Goal: Task Accomplishment & Management: Manage account settings

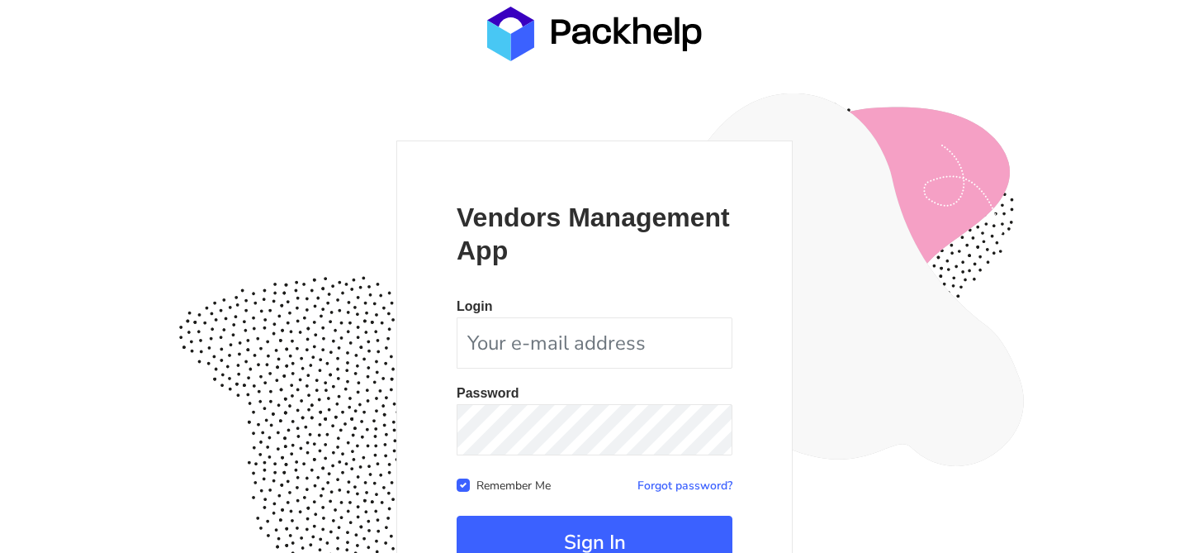
scroll to position [141, 0]
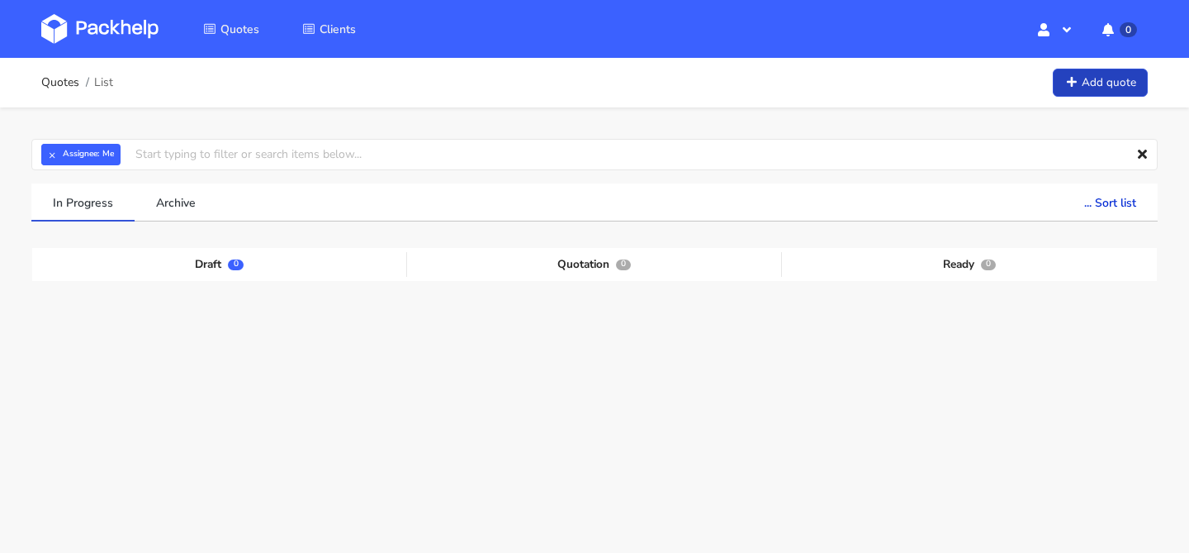
click at [1090, 84] on link "Add quote" at bounding box center [1100, 83] width 95 height 29
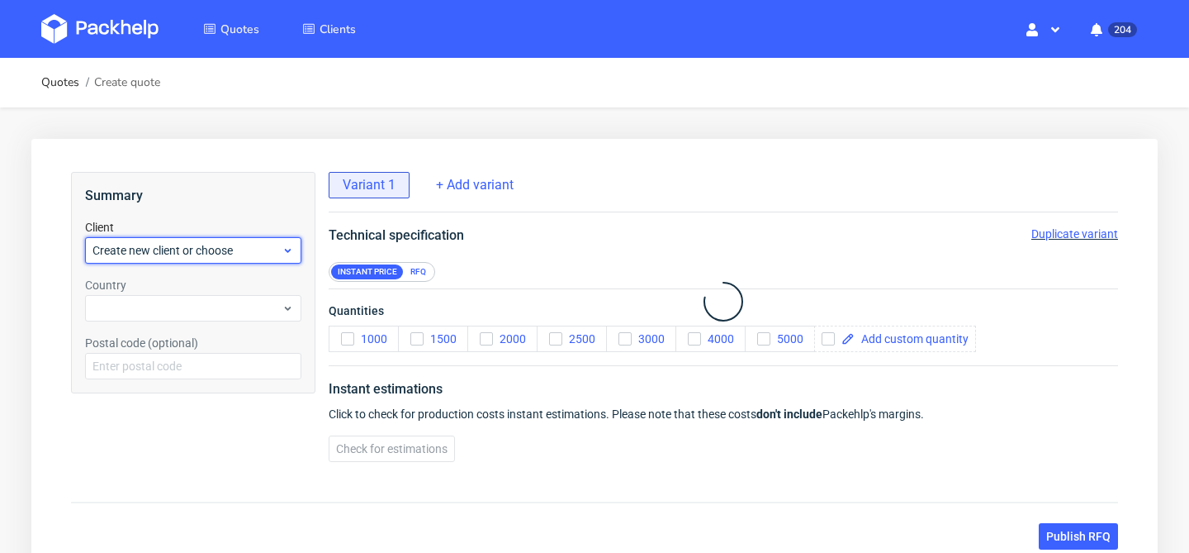
click at [209, 245] on span "Create new client or choose" at bounding box center [187, 250] width 189 height 17
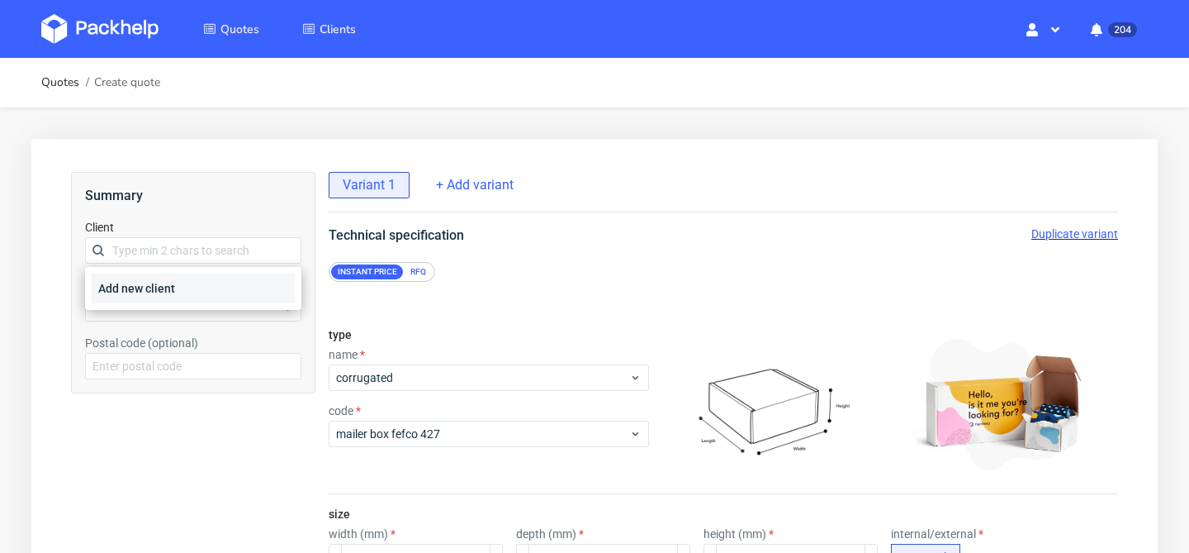
click at [209, 286] on div "Add new client" at bounding box center [193, 288] width 203 height 30
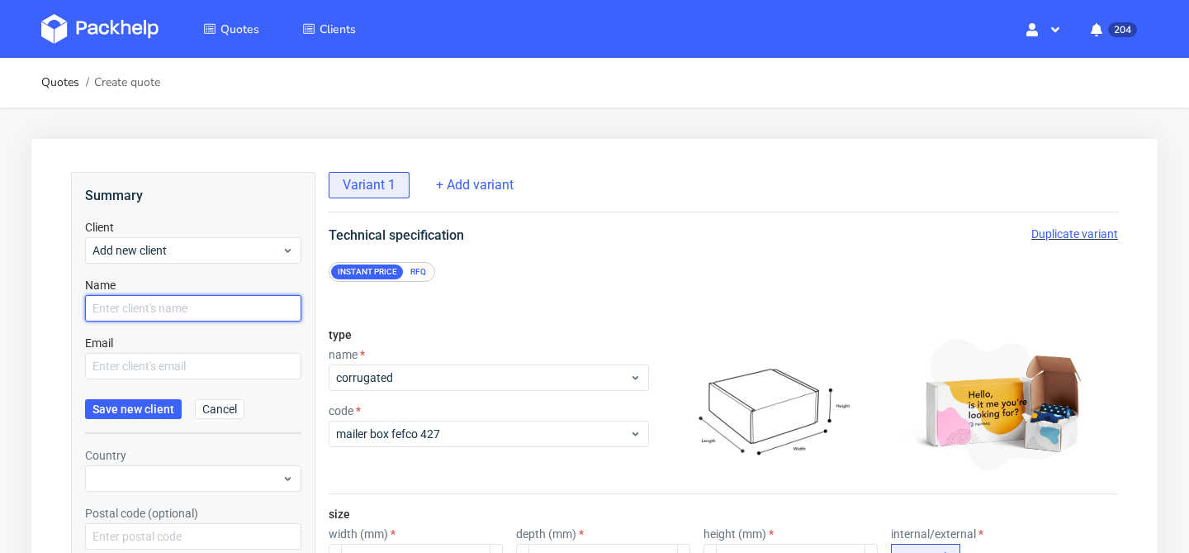
click at [208, 299] on input "text" at bounding box center [193, 308] width 216 height 26
type input "[PERSON_NAME]"
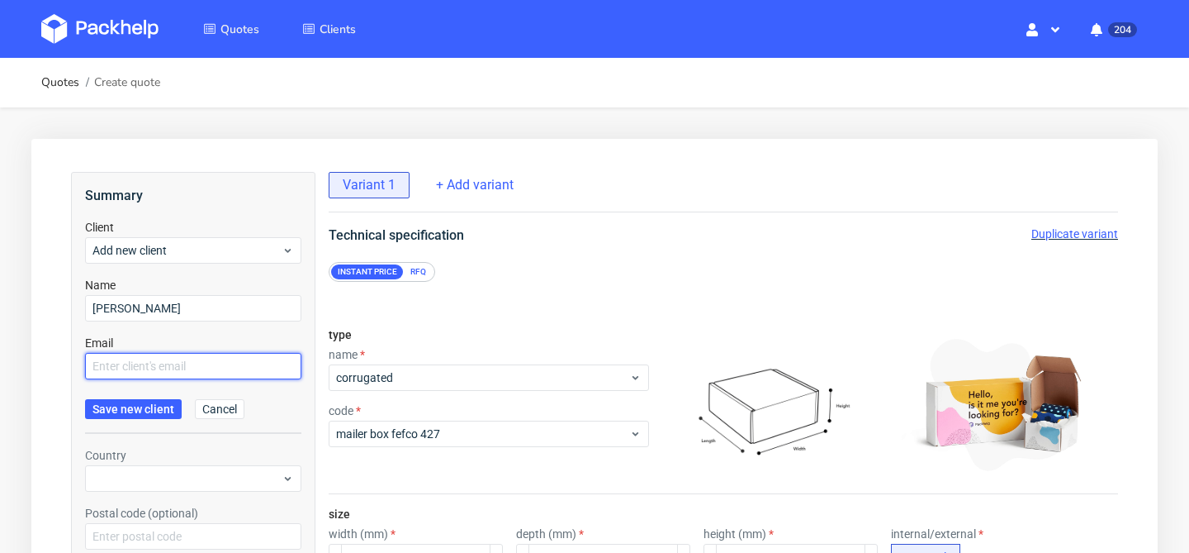
click at [206, 367] on input "text" at bounding box center [193, 366] width 216 height 26
paste input "[PERSON_NAME][EMAIL_ADDRESS][PERSON_NAME][DOMAIN_NAME]"
type input "[PERSON_NAME][EMAIL_ADDRESS][PERSON_NAME][DOMAIN_NAME]"
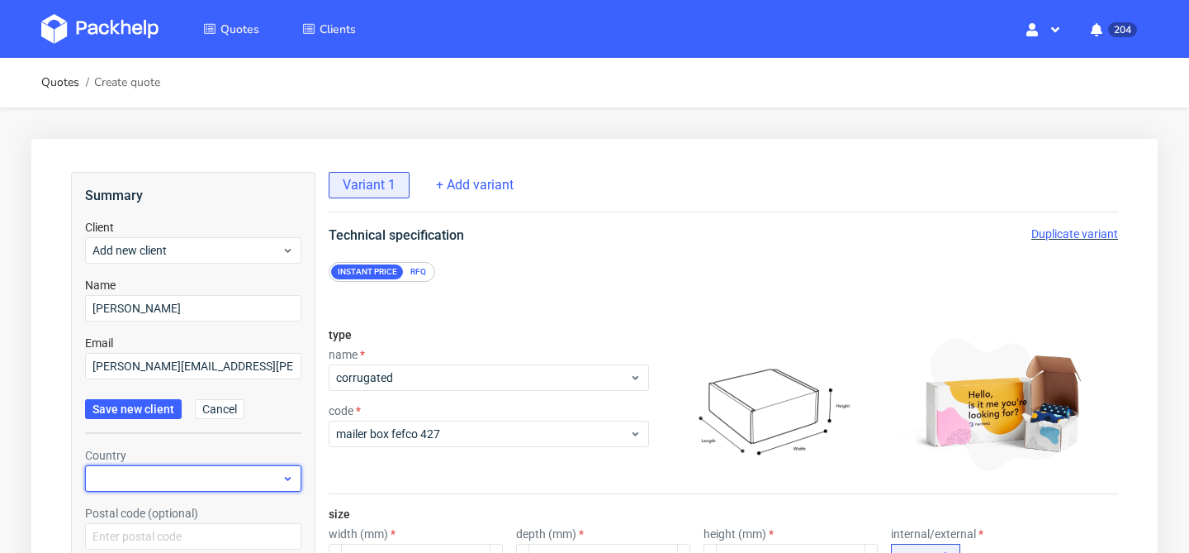
click at [144, 475] on div at bounding box center [193, 478] width 216 height 26
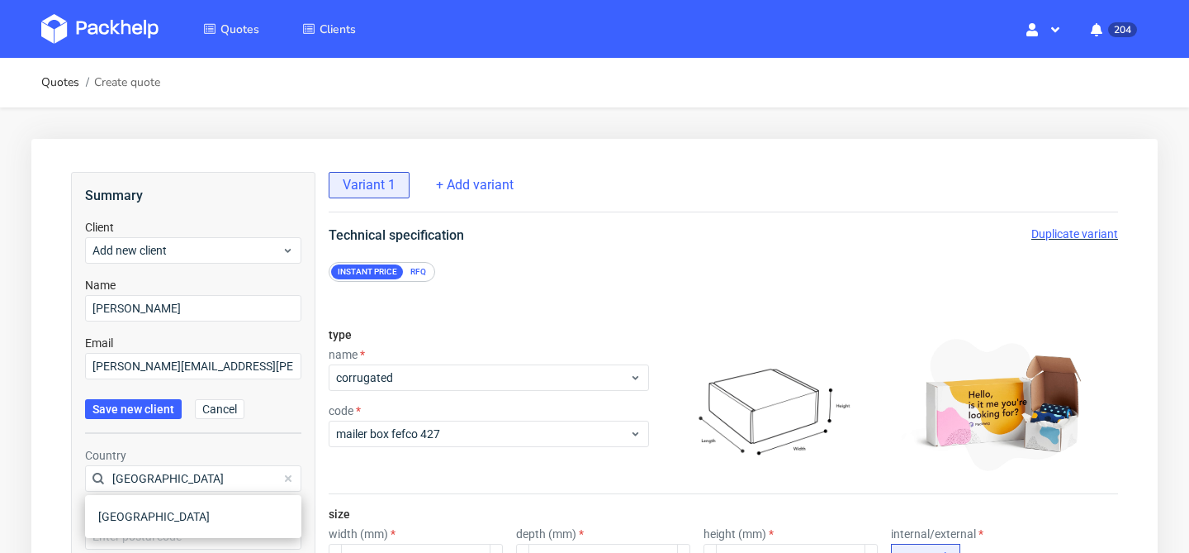
type input "France"
click at [218, 453] on div "Country France" at bounding box center [193, 469] width 216 height 45
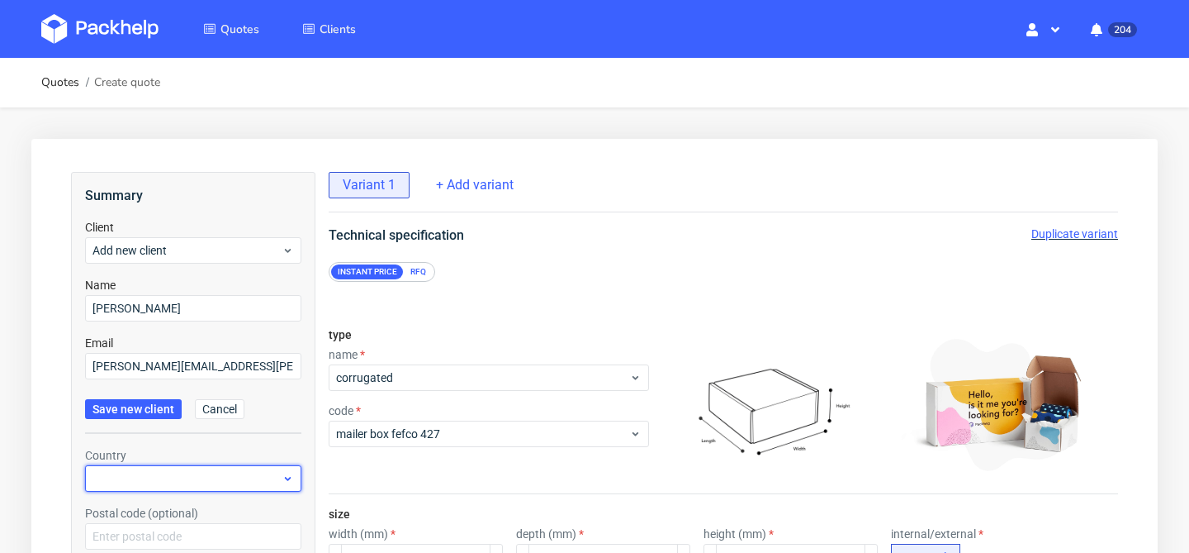
click at [195, 480] on div at bounding box center [193, 478] width 216 height 26
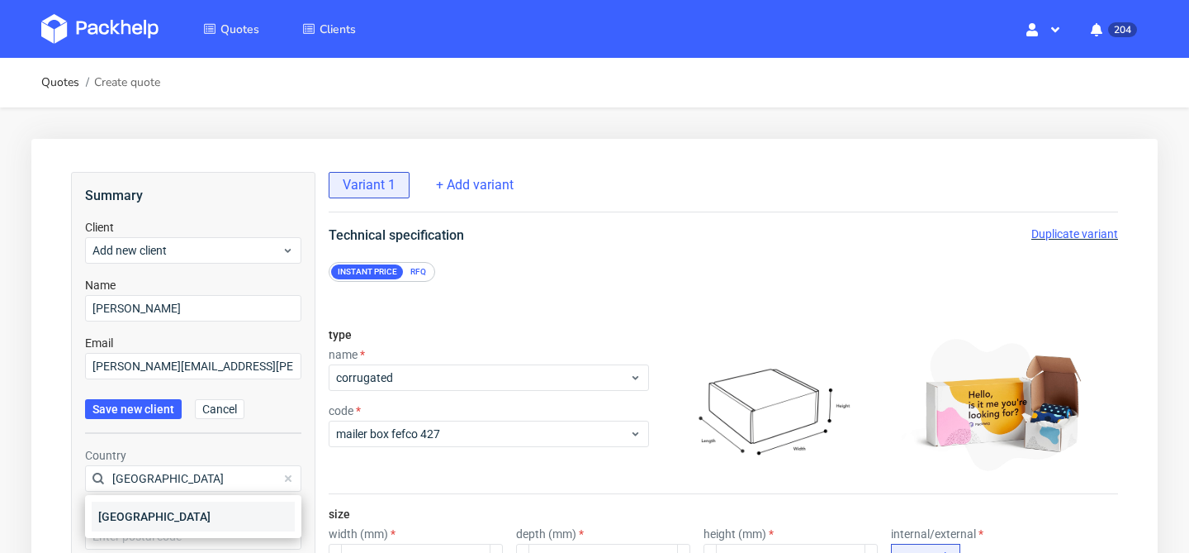
type input "france"
click at [189, 513] on div "France" at bounding box center [193, 516] width 203 height 30
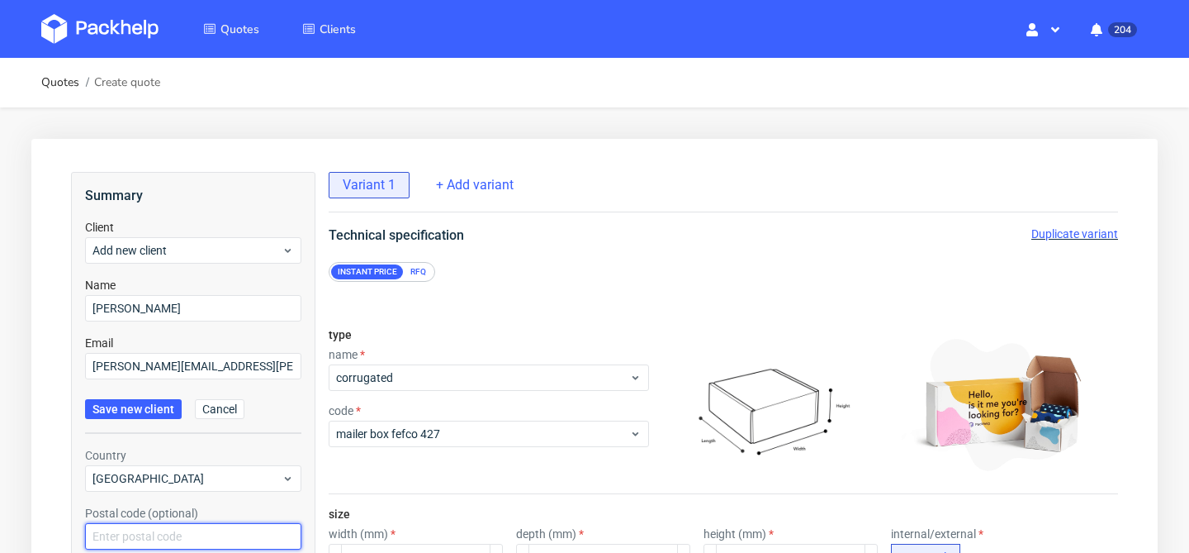
click at [183, 528] on input "text" at bounding box center [193, 536] width 216 height 26
paste input "62401"
type input "62401"
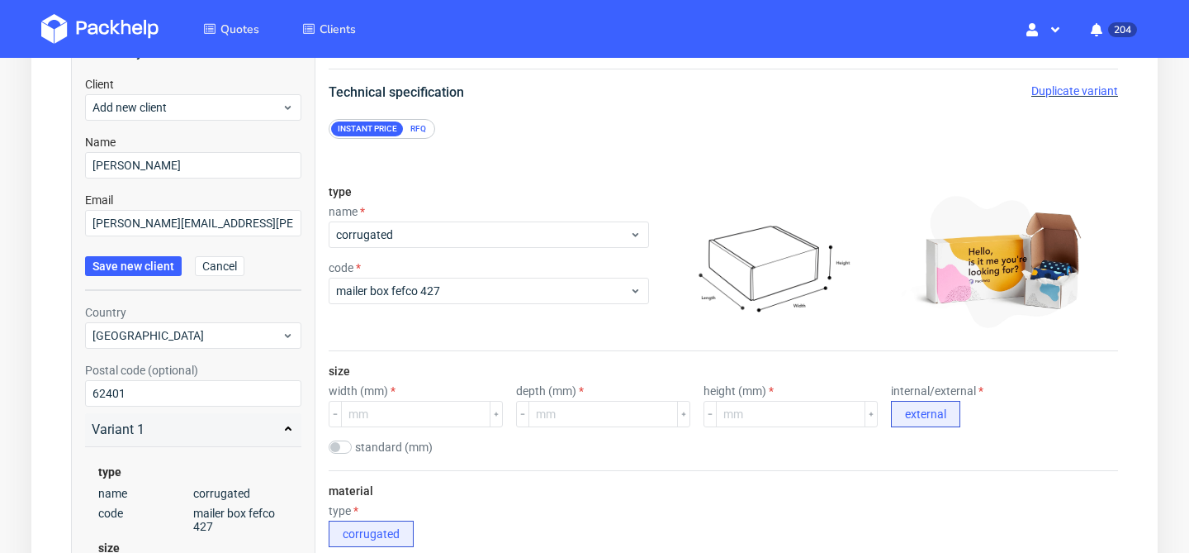
scroll to position [140, 0]
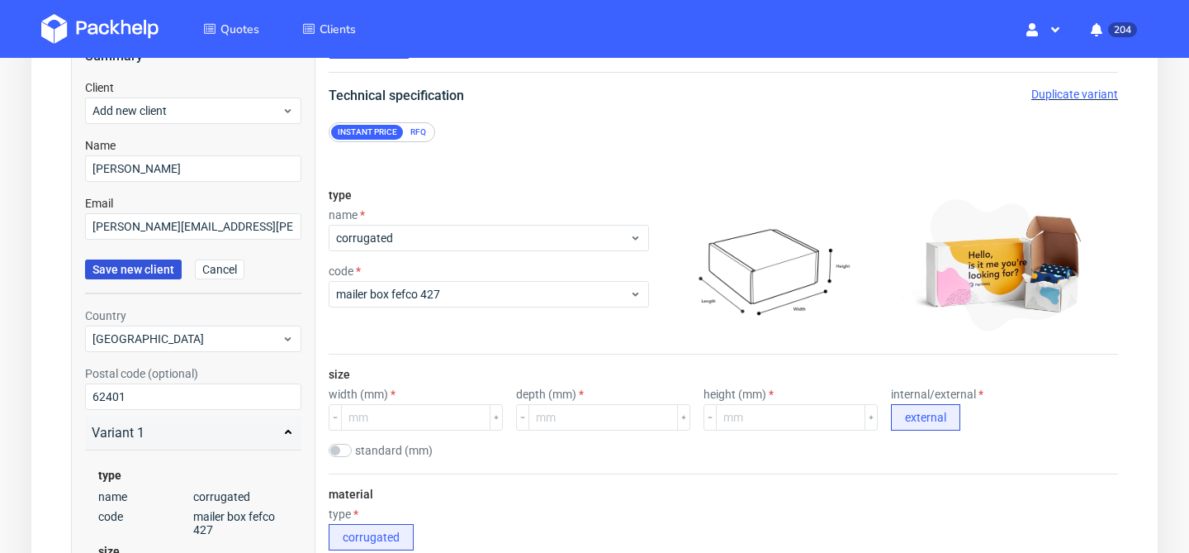
click at [154, 268] on span "Save new client" at bounding box center [134, 269] width 82 height 12
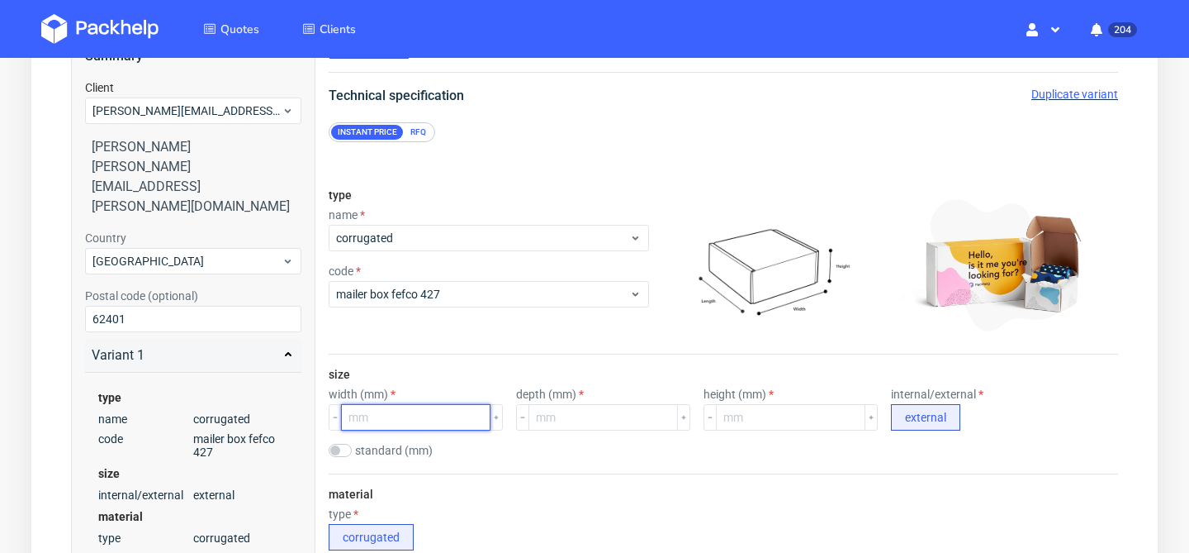
click at [424, 411] on input "number" at bounding box center [416, 417] width 150 height 26
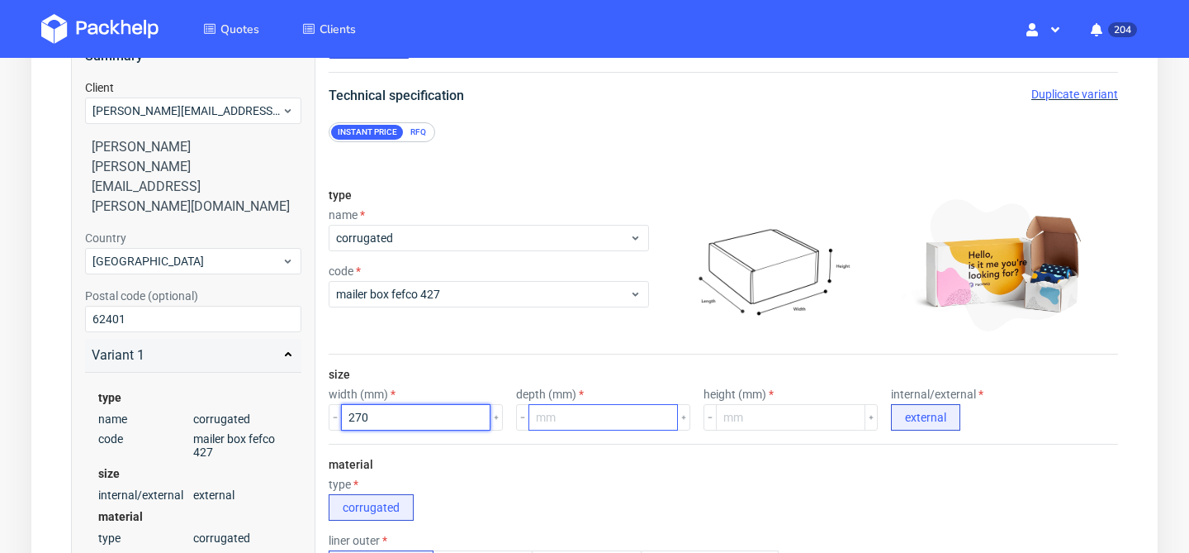
type input "270"
click at [595, 417] on input "number" at bounding box center [604, 417] width 150 height 26
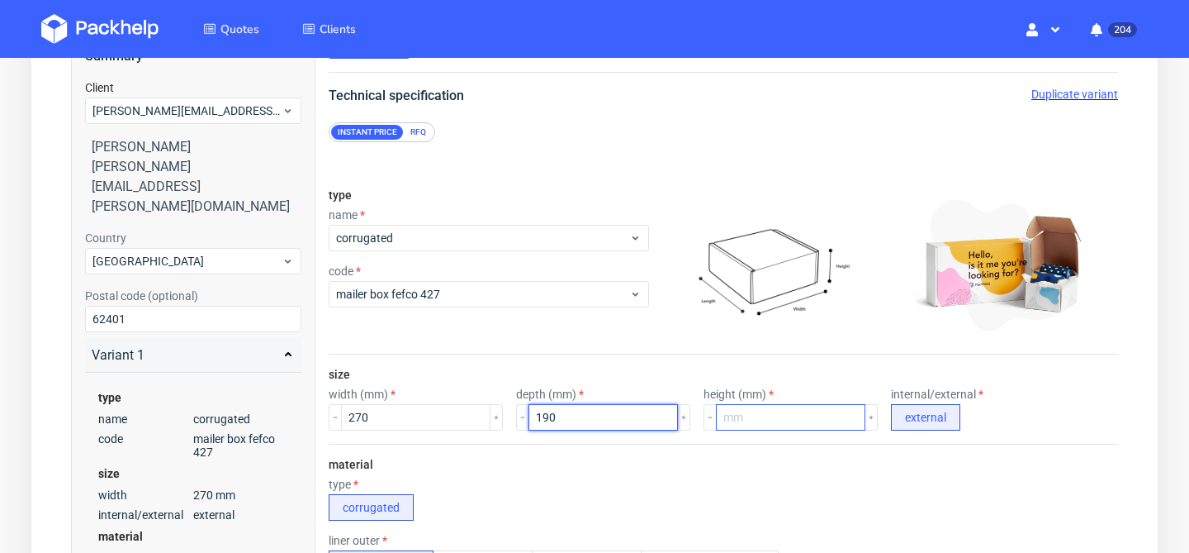
type input "190"
click at [802, 414] on input "number" at bounding box center [791, 417] width 150 height 26
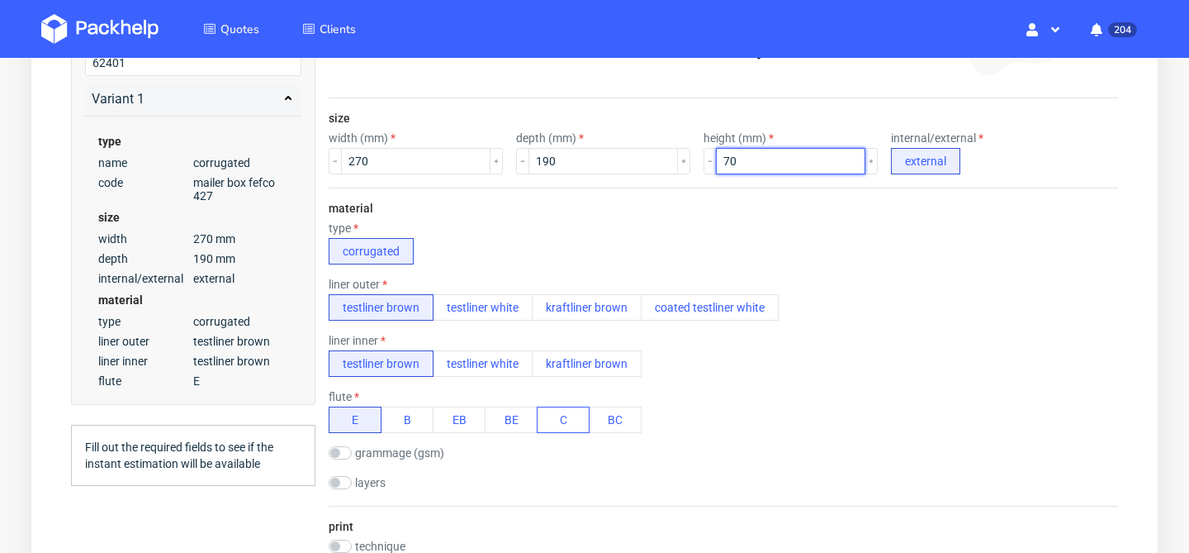
scroll to position [532, 0]
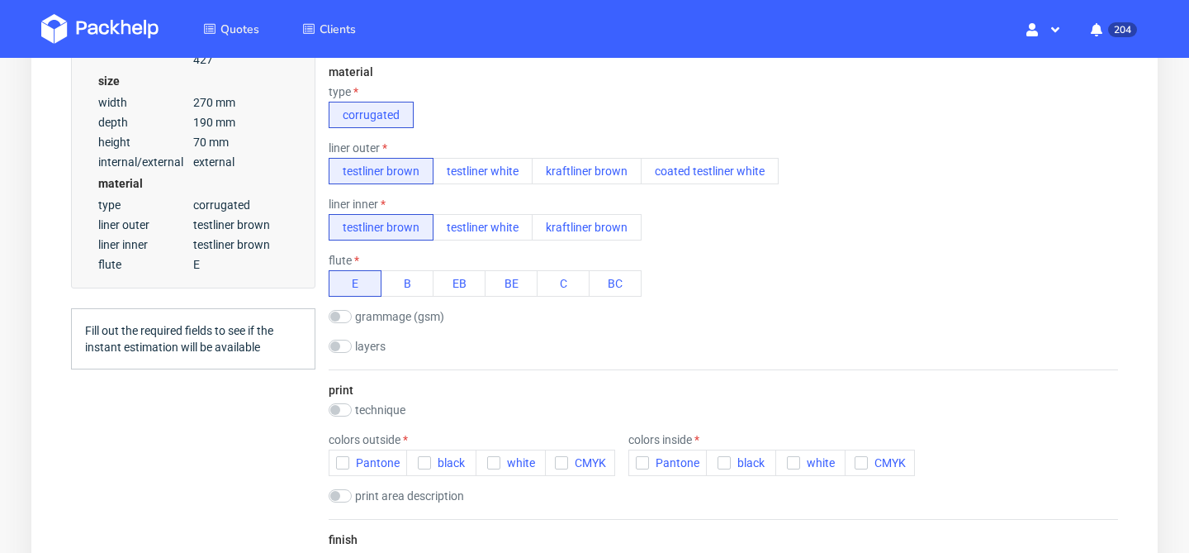
type input "70"
click at [560, 464] on use "button" at bounding box center [561, 463] width 7 height 6
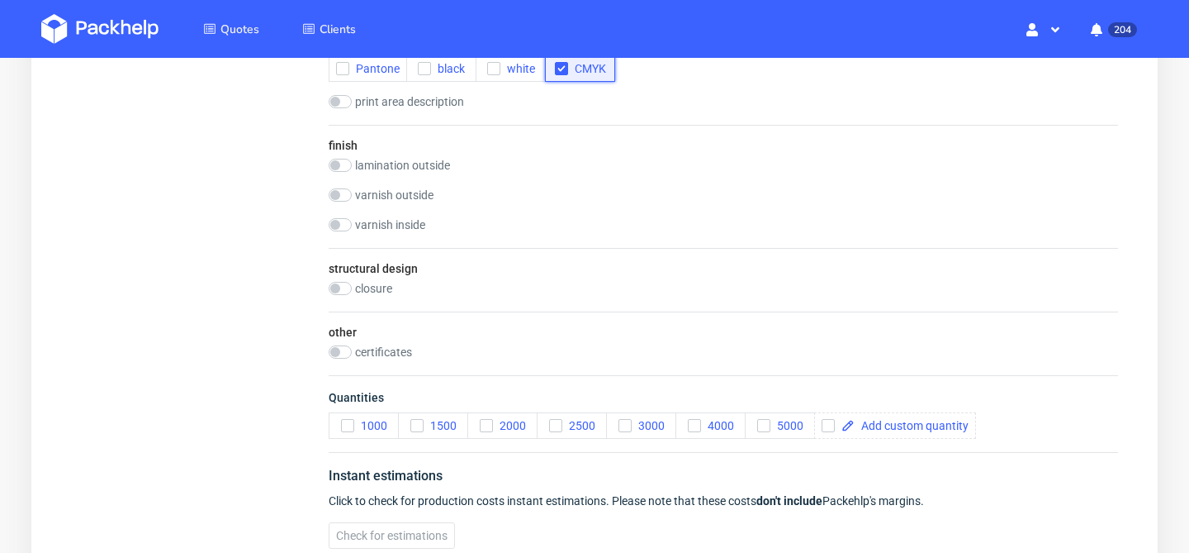
scroll to position [953, 0]
click at [343, 166] on input "checkbox" at bounding box center [340, 167] width 23 height 13
checkbox input "true"
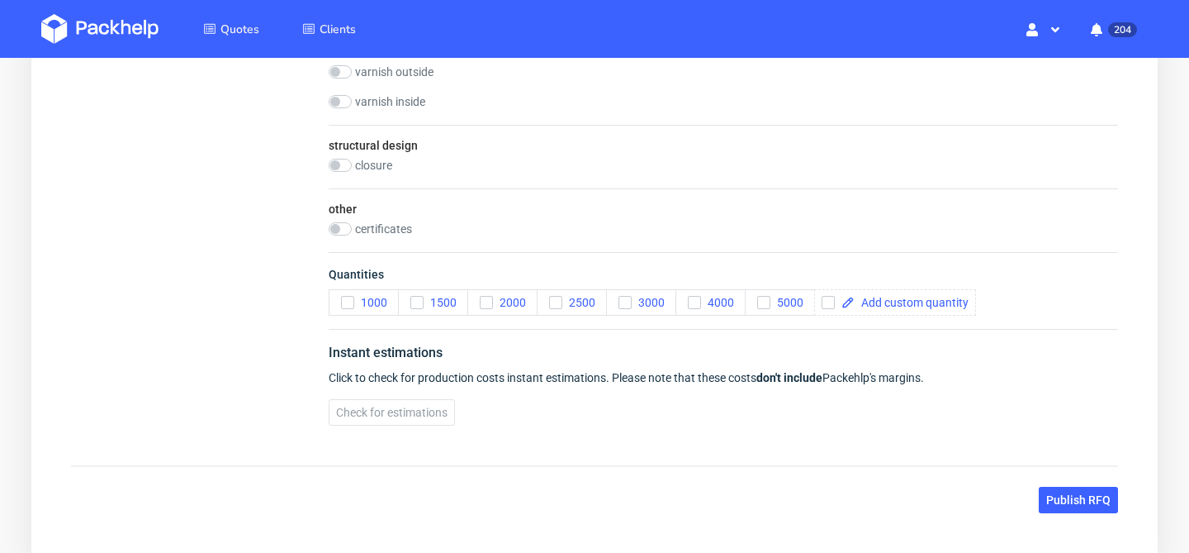
scroll to position [1105, 0]
click at [928, 302] on span at bounding box center [912, 303] width 114 height 12
checkbox input "true"
click at [986, 300] on span at bounding box center [985, 303] width 114 height 12
checkbox input "true"
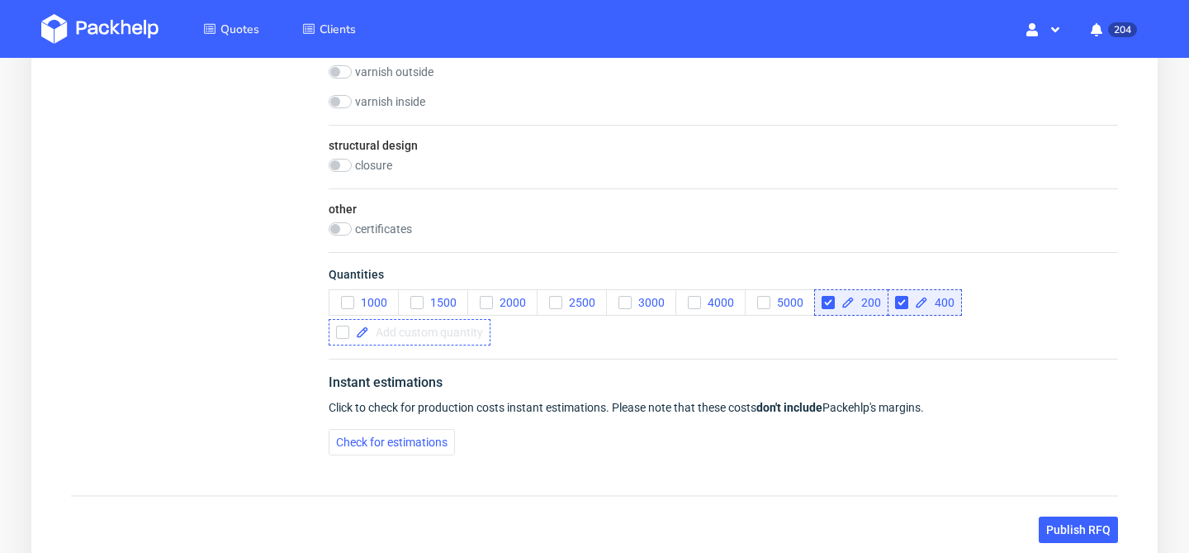
click at [451, 326] on span at bounding box center [426, 332] width 114 height 12
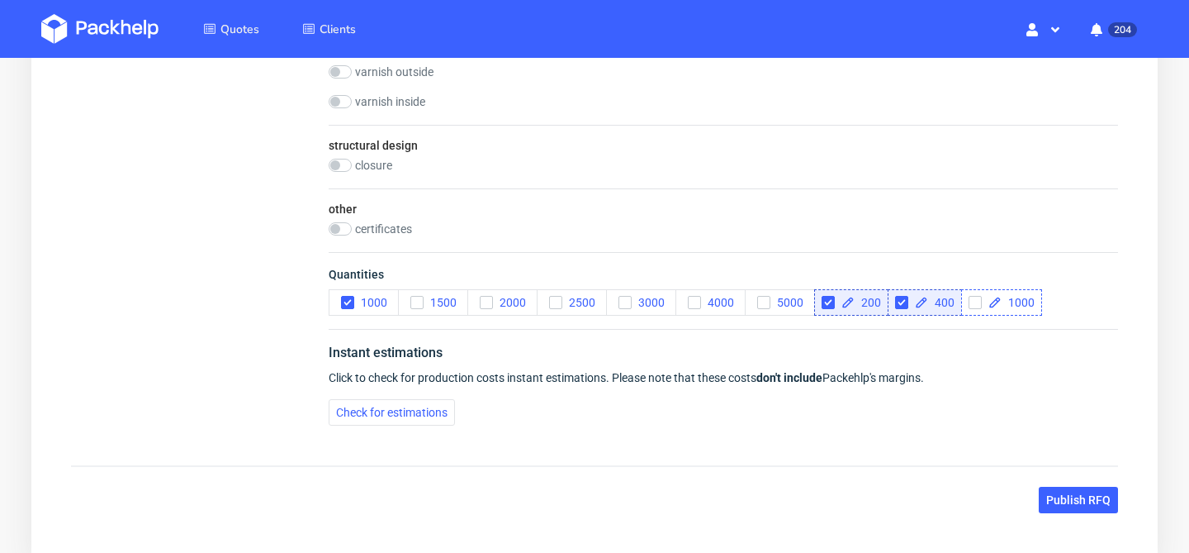
checkbox input "false"
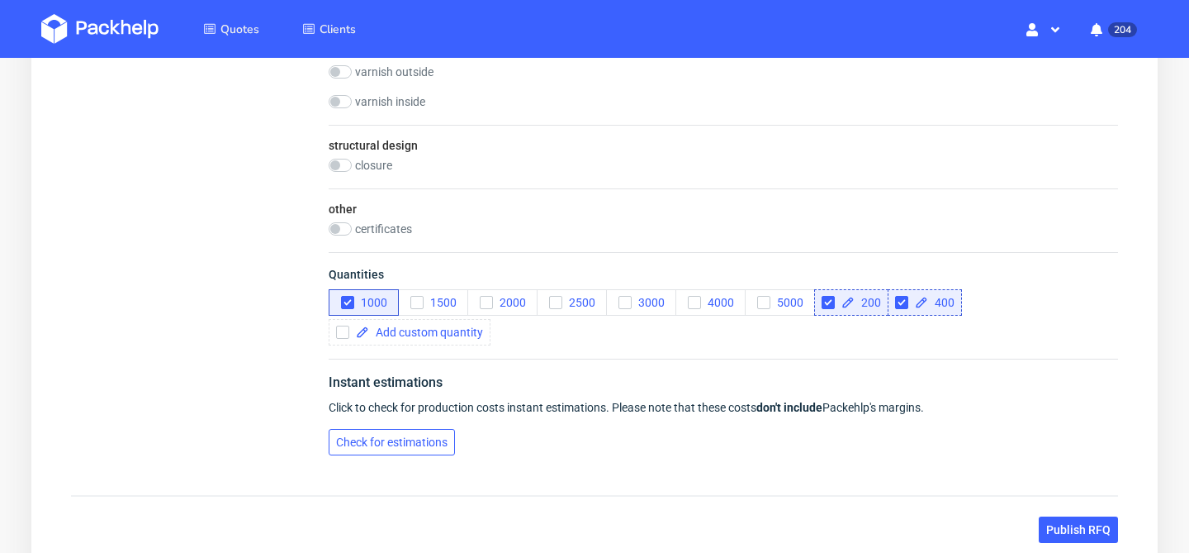
click at [395, 441] on span "Check for estimations" at bounding box center [392, 442] width 112 height 12
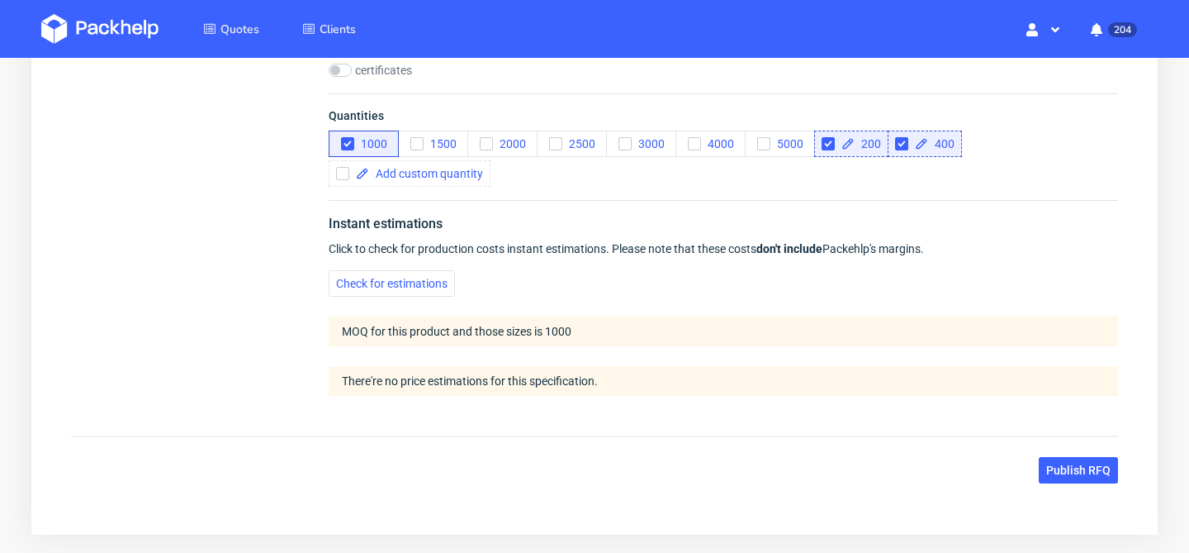
scroll to position [1256, 0]
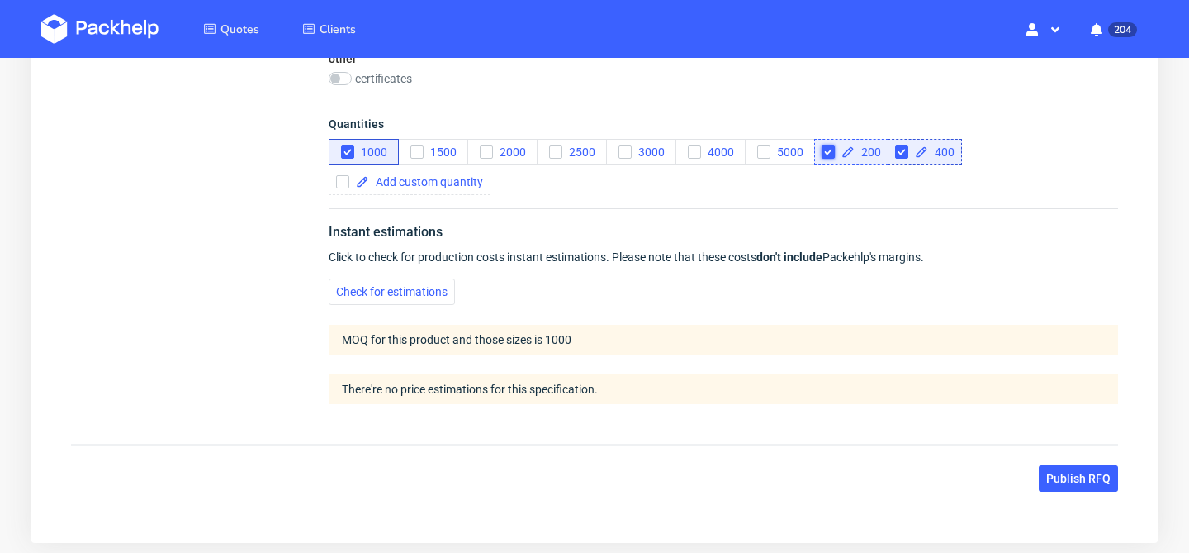
click at [829, 154] on input "checkbox" at bounding box center [828, 151] width 13 height 13
checkbox input "true"
checkbox input "false"
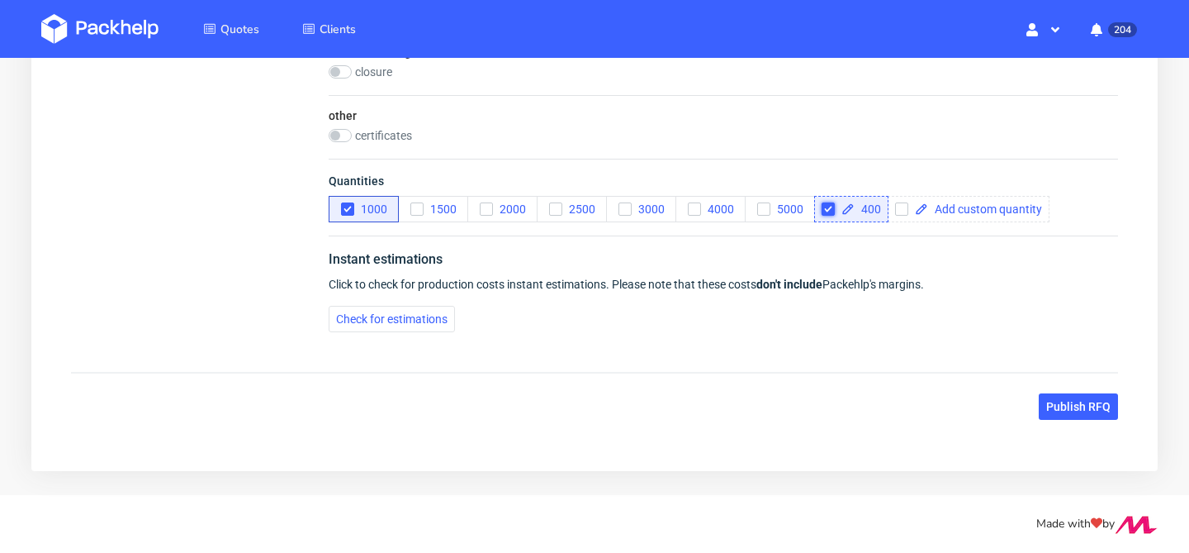
scroll to position [1199, 0]
click at [827, 209] on input "checkbox" at bounding box center [828, 208] width 13 height 13
click at [402, 317] on span "Check for estimations" at bounding box center [392, 319] width 112 height 12
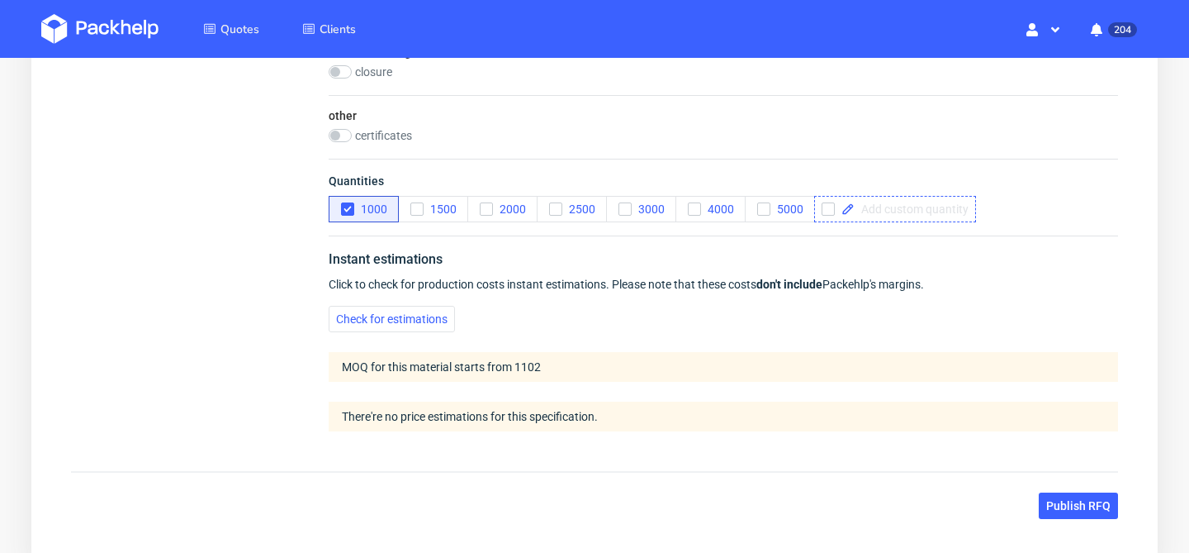
click at [891, 207] on span at bounding box center [912, 209] width 114 height 12
checkbox input "true"
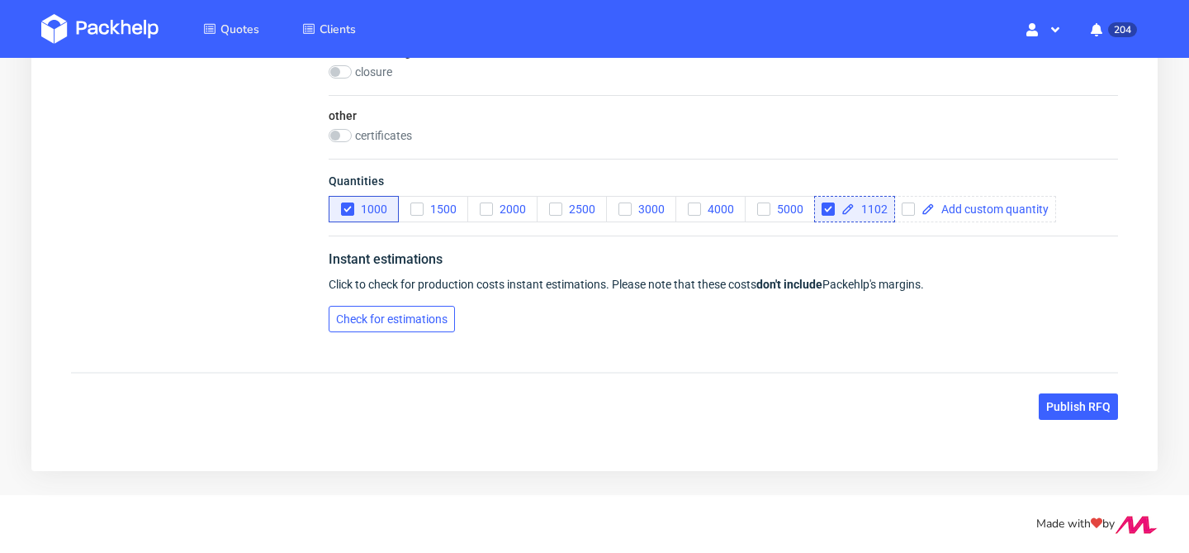
click at [415, 327] on button "Check for estimations" at bounding box center [392, 319] width 126 height 26
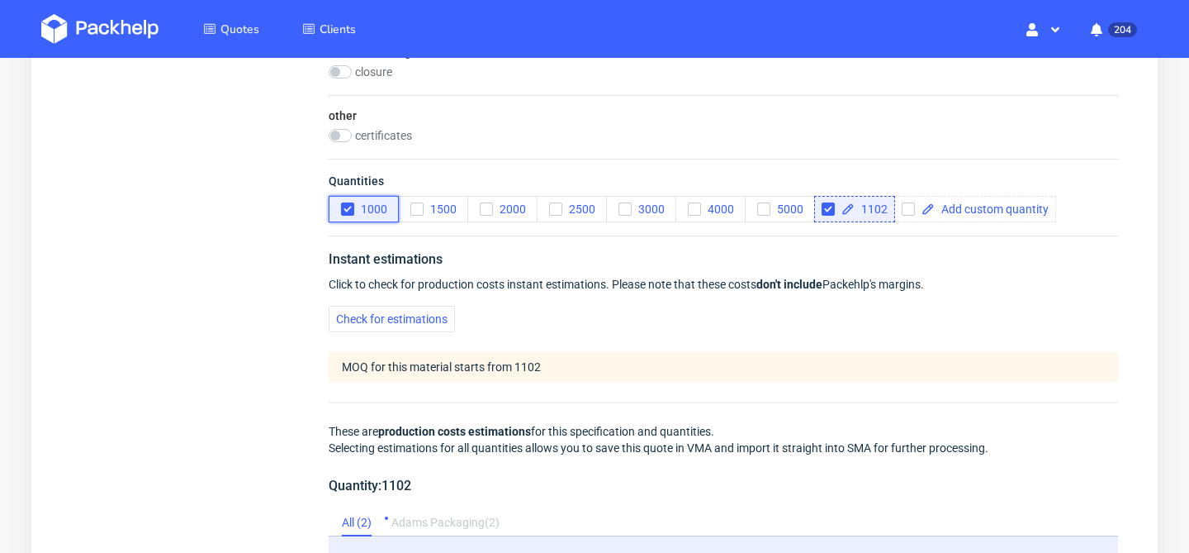
click at [346, 212] on icon "button" at bounding box center [348, 209] width 12 height 12
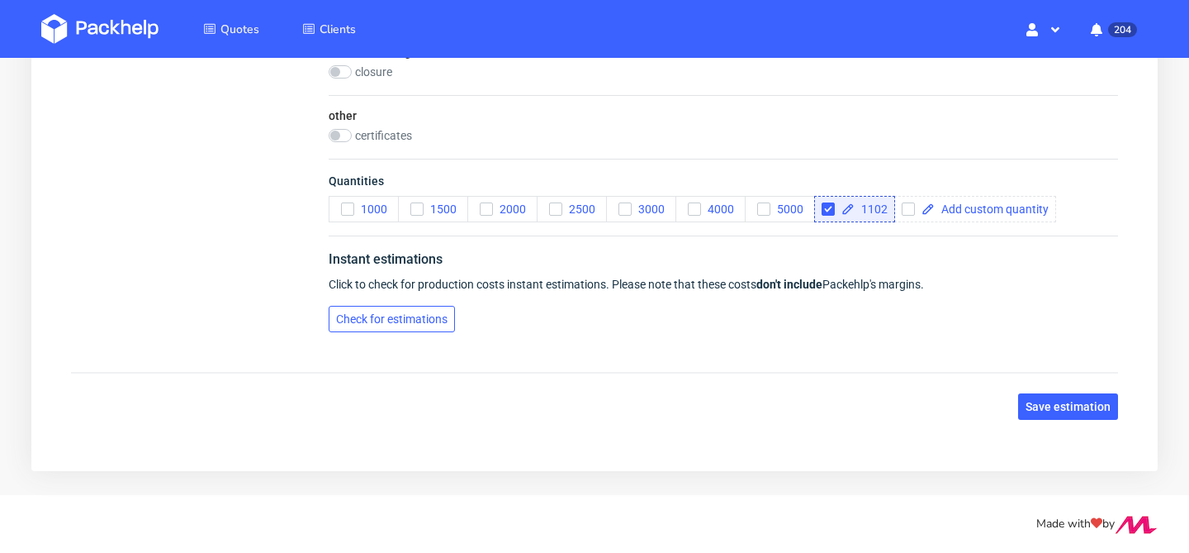
click at [380, 320] on span "Check for estimations" at bounding box center [392, 319] width 112 height 12
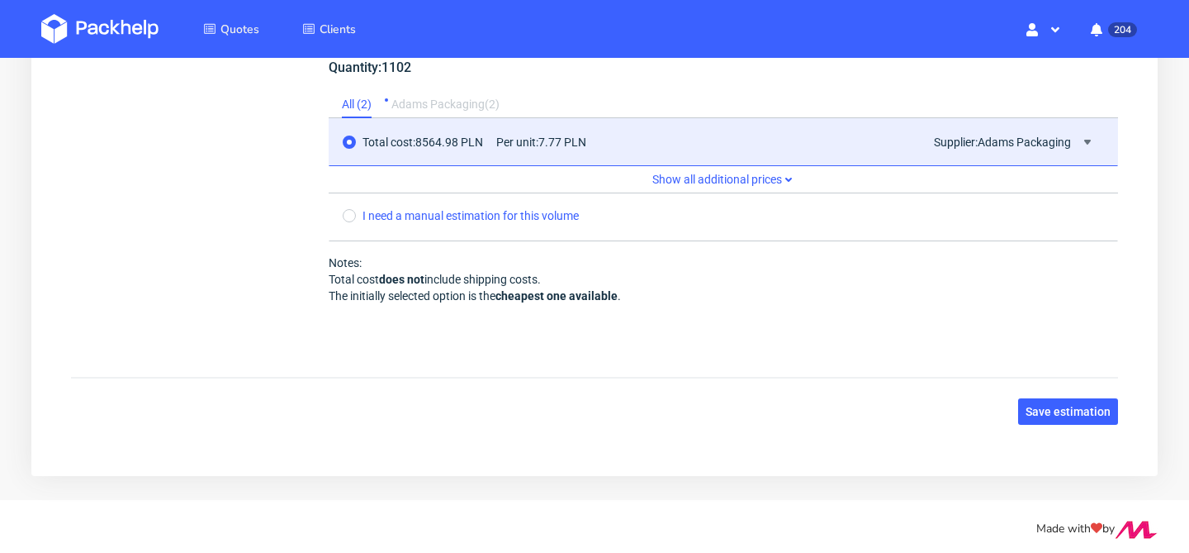
scroll to position [1572, 0]
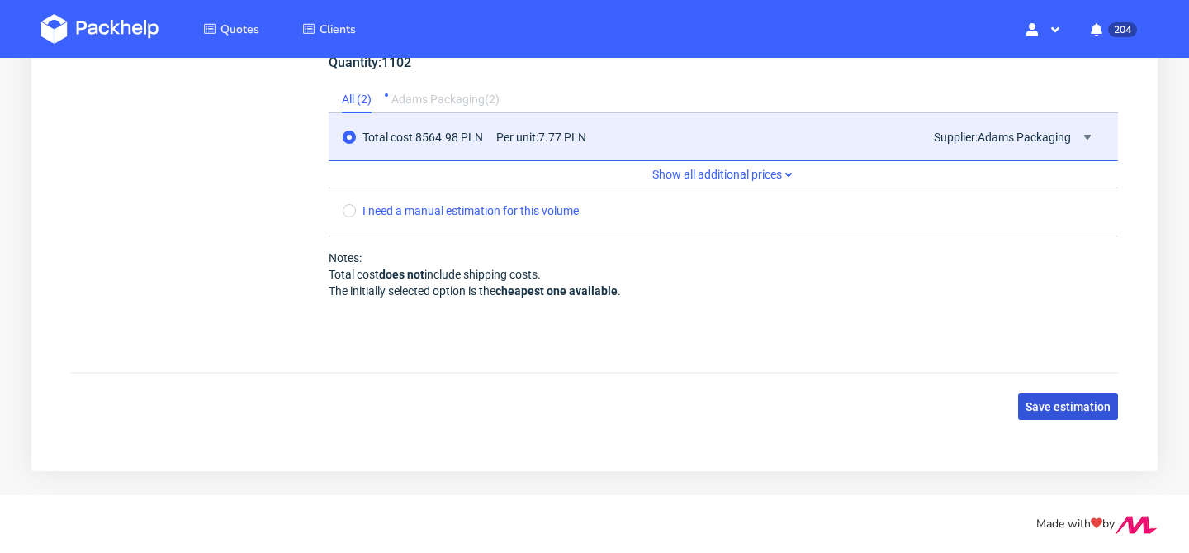
click at [1056, 404] on span "Save estimation" at bounding box center [1068, 407] width 85 height 12
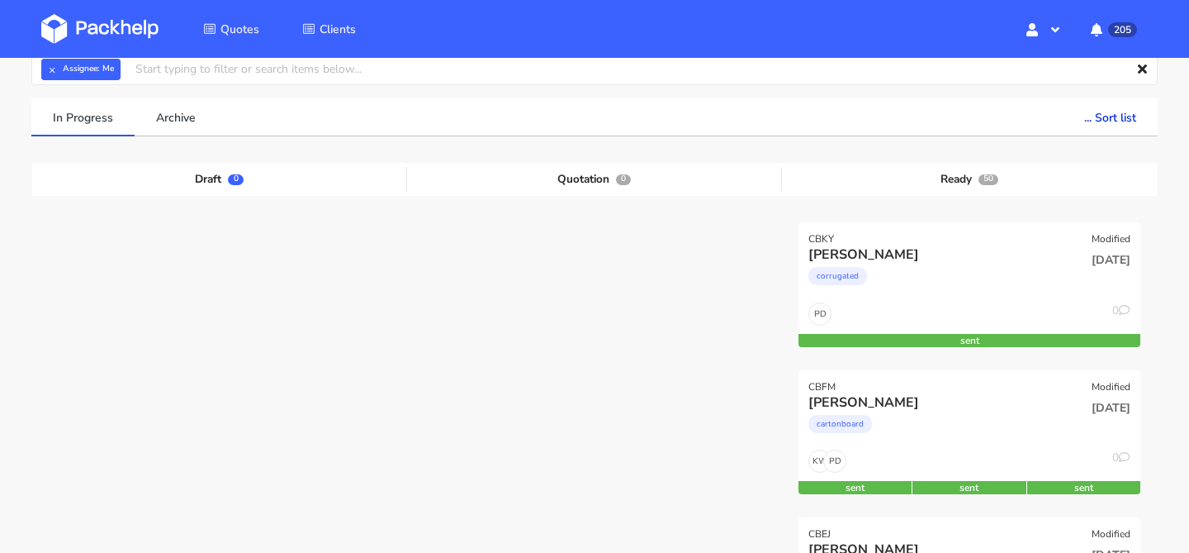
scroll to position [83, 0]
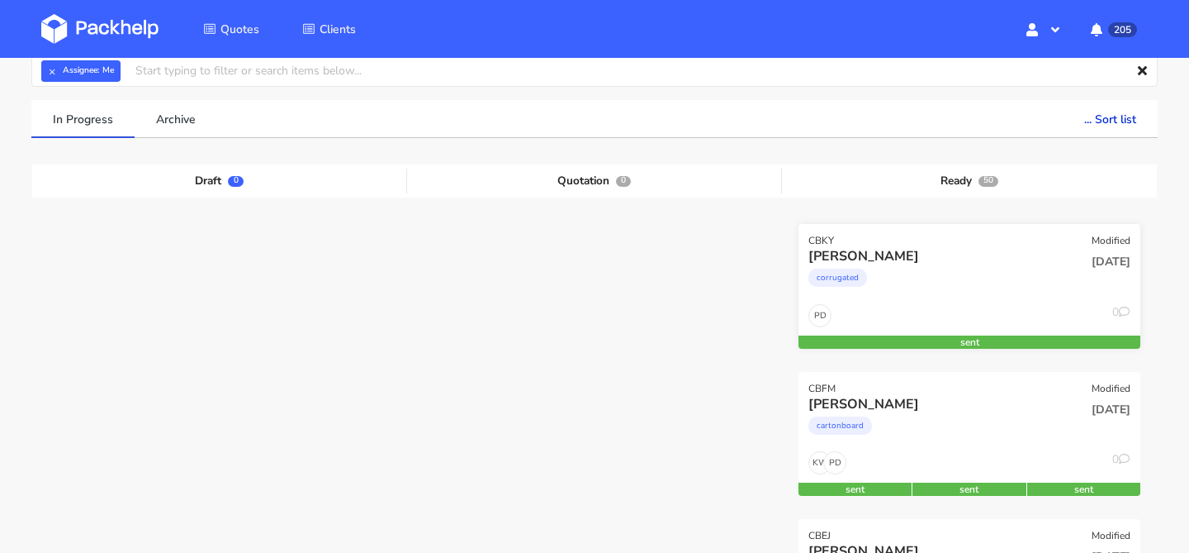
click at [914, 285] on div "corrugated" at bounding box center [918, 281] width 219 height 33
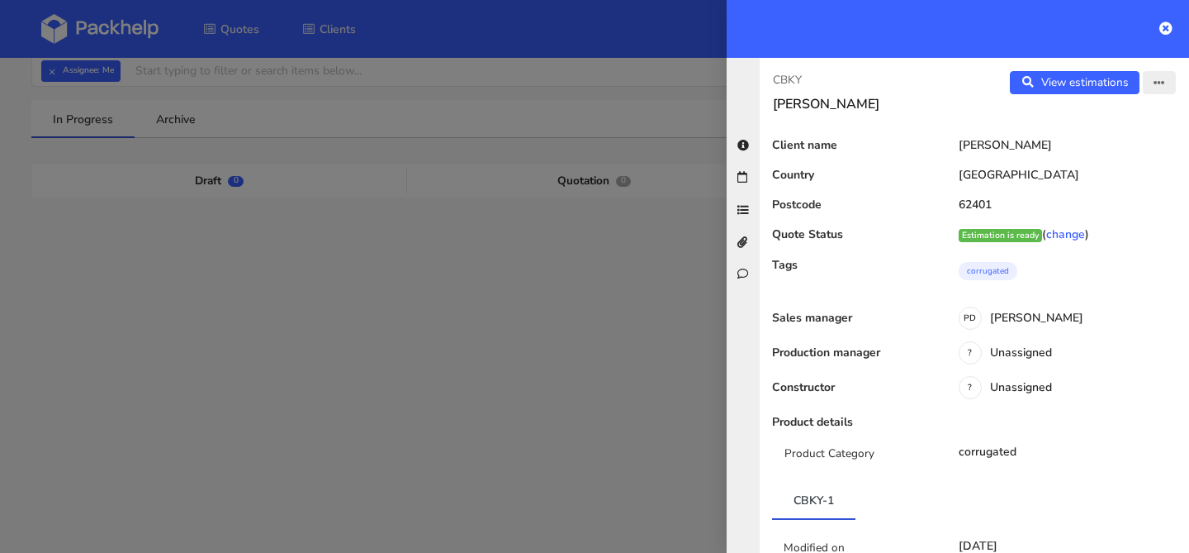
click at [1151, 84] on button "button" at bounding box center [1159, 82] width 33 height 23
click at [1121, 145] on link "Edit quote" at bounding box center [1105, 147] width 145 height 27
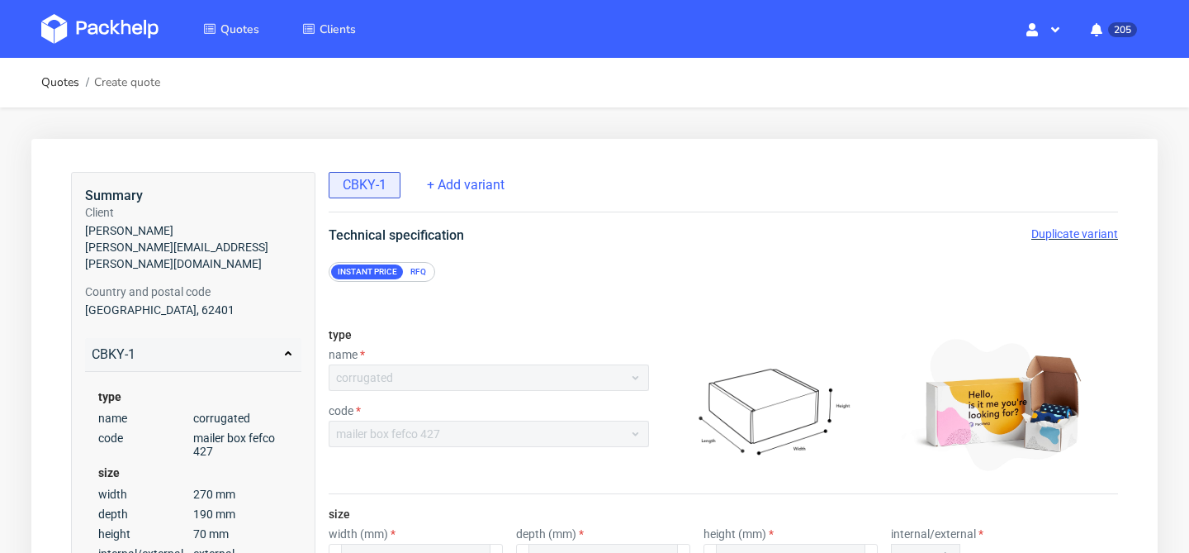
click at [1041, 227] on span "Duplicate variant" at bounding box center [1075, 233] width 87 height 13
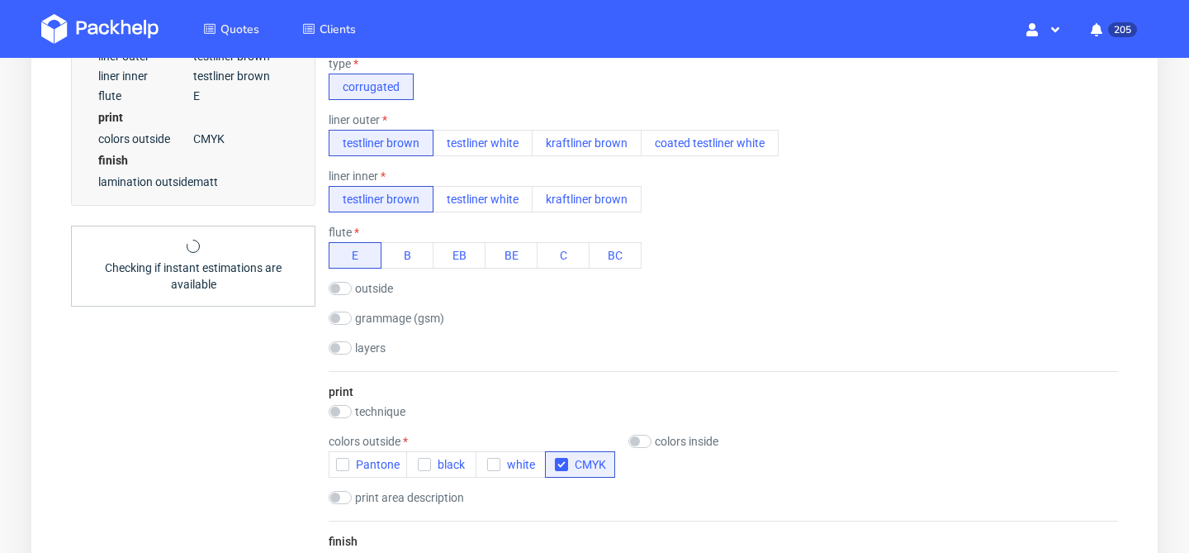
scroll to position [553, 0]
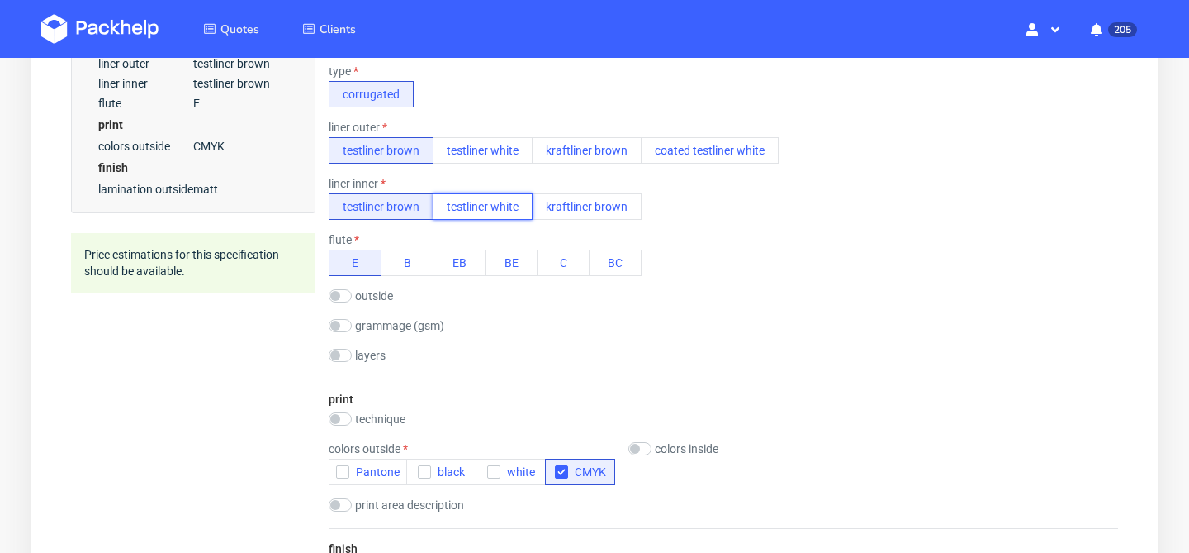
click at [496, 214] on button "testliner white" at bounding box center [483, 206] width 100 height 26
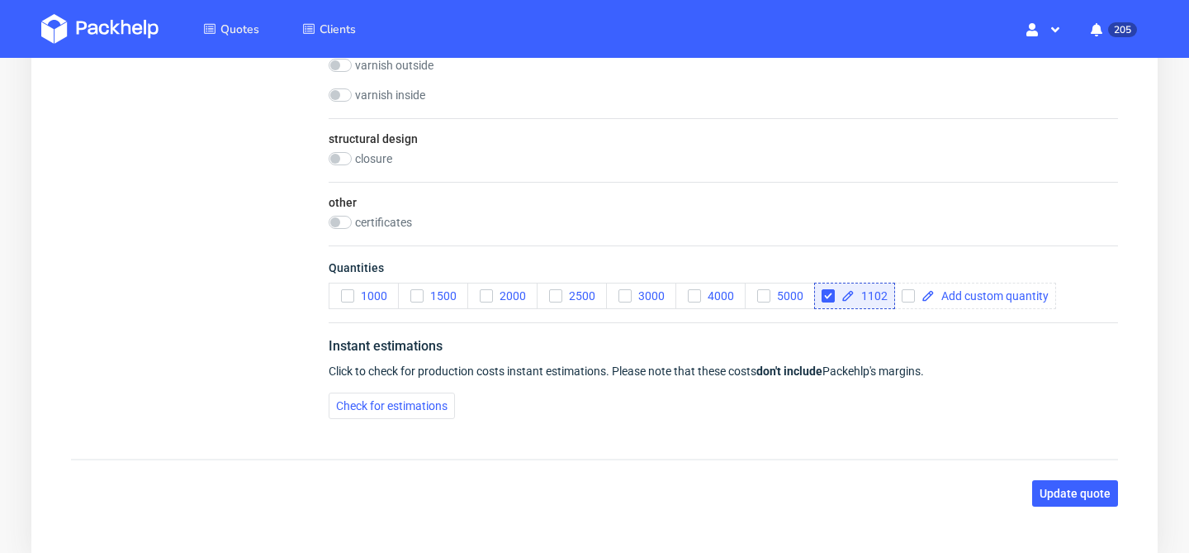
scroll to position [1113, 0]
click at [820, 294] on div "1102" at bounding box center [854, 294] width 81 height 26
click at [351, 297] on icon "button" at bounding box center [348, 294] width 12 height 12
click at [828, 297] on input "checkbox" at bounding box center [828, 293] width 13 height 13
checkbox input "false"
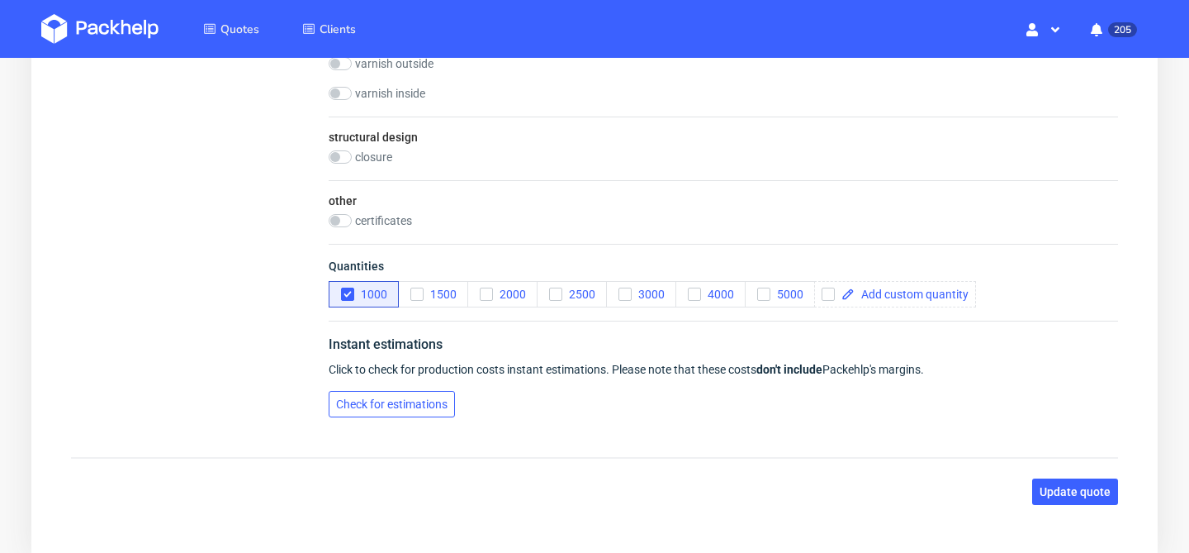
click at [414, 398] on span "Check for estimations" at bounding box center [392, 404] width 112 height 12
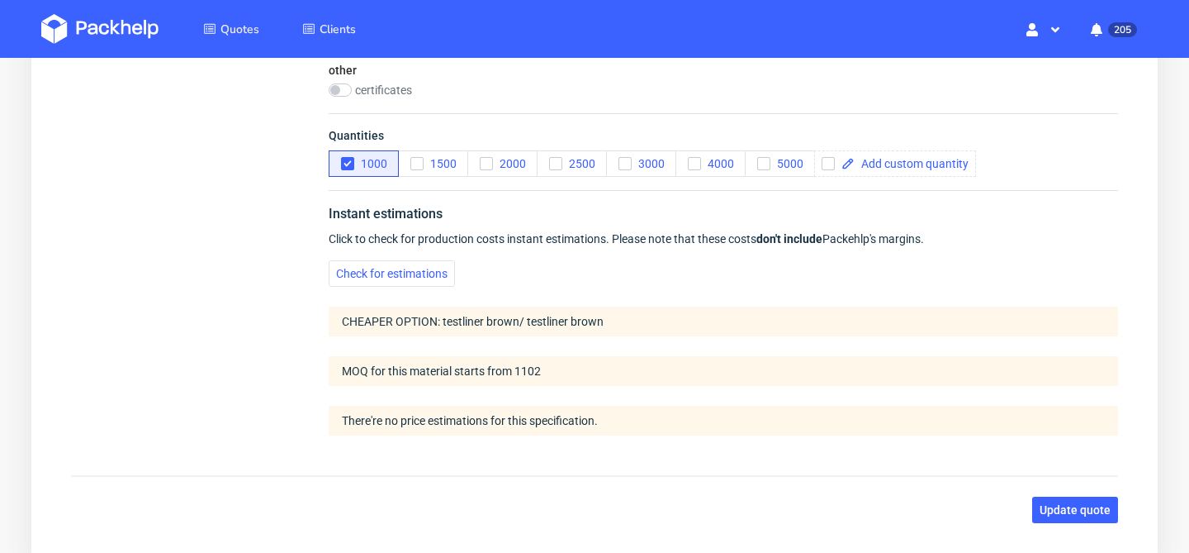
scroll to position [1233, 0]
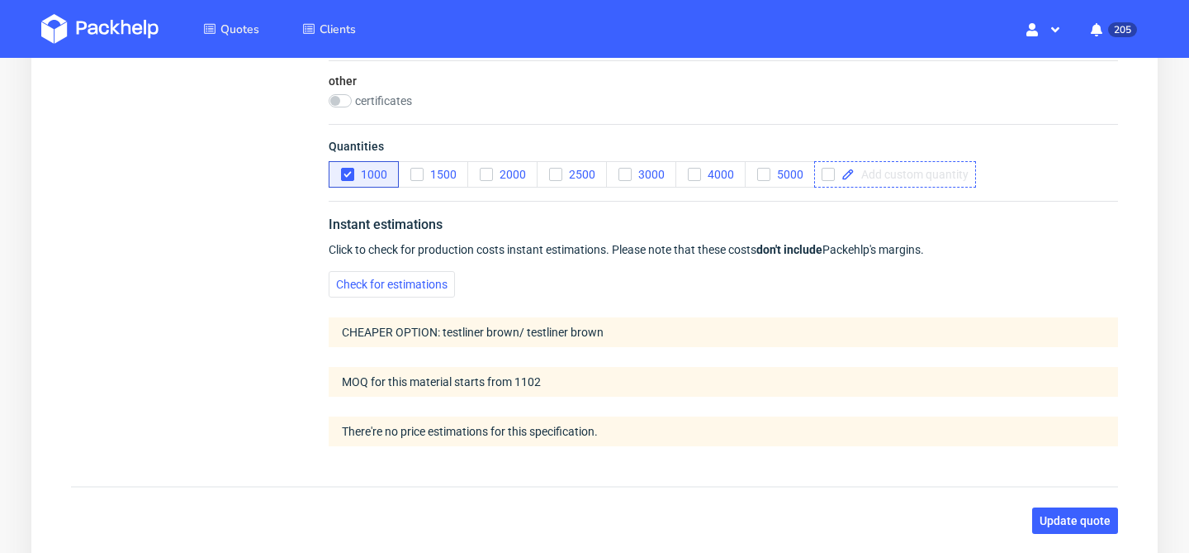
click at [886, 179] on span at bounding box center [912, 175] width 114 height 12
click at [820, 173] on div "1102" at bounding box center [854, 174] width 81 height 26
checkbox input "true"
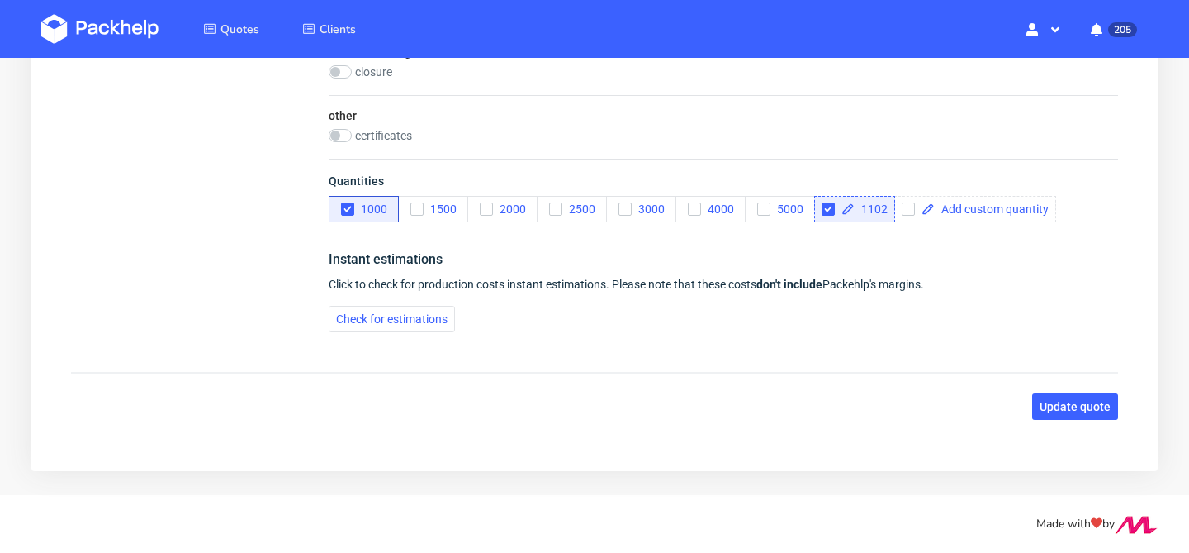
scroll to position [1199, 0]
click at [351, 213] on icon "button" at bounding box center [348, 209] width 12 height 12
click at [417, 325] on button "Check for estimations" at bounding box center [392, 319] width 126 height 26
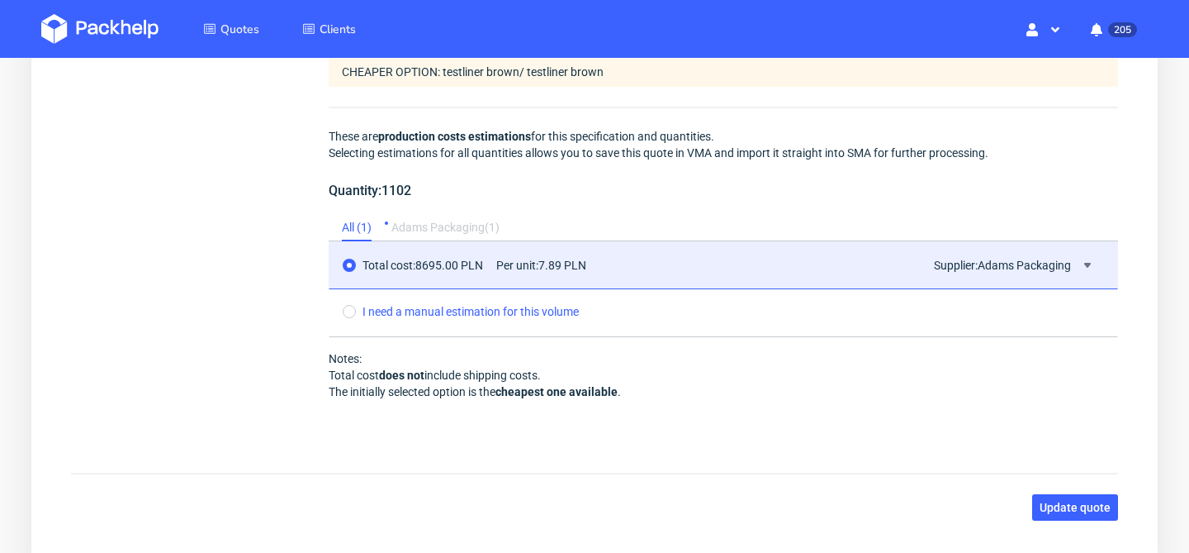
scroll to position [1516, 0]
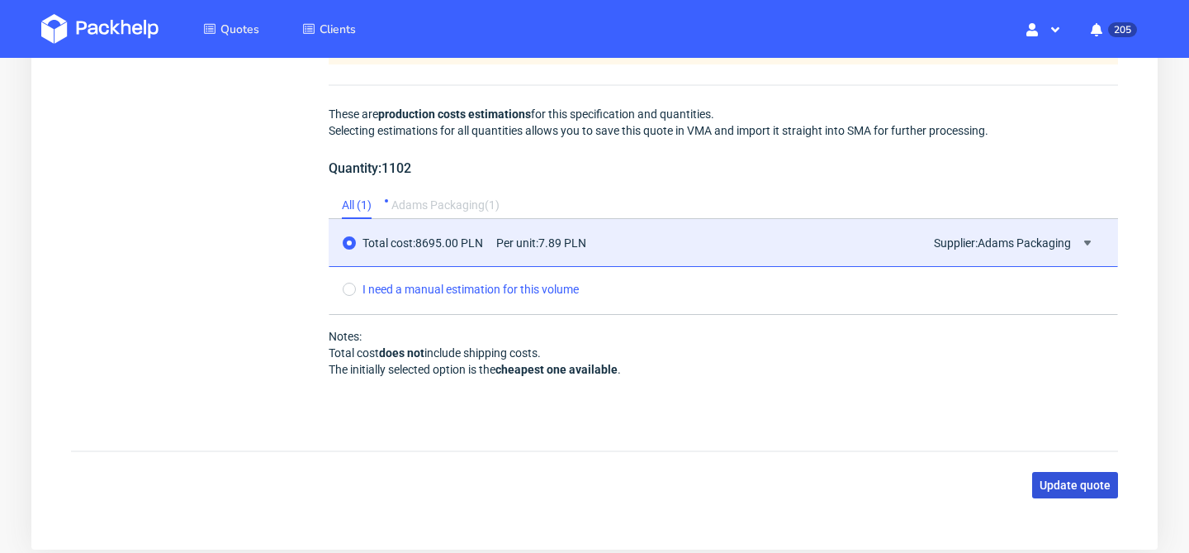
click at [1100, 481] on span "Update quote" at bounding box center [1075, 485] width 71 height 12
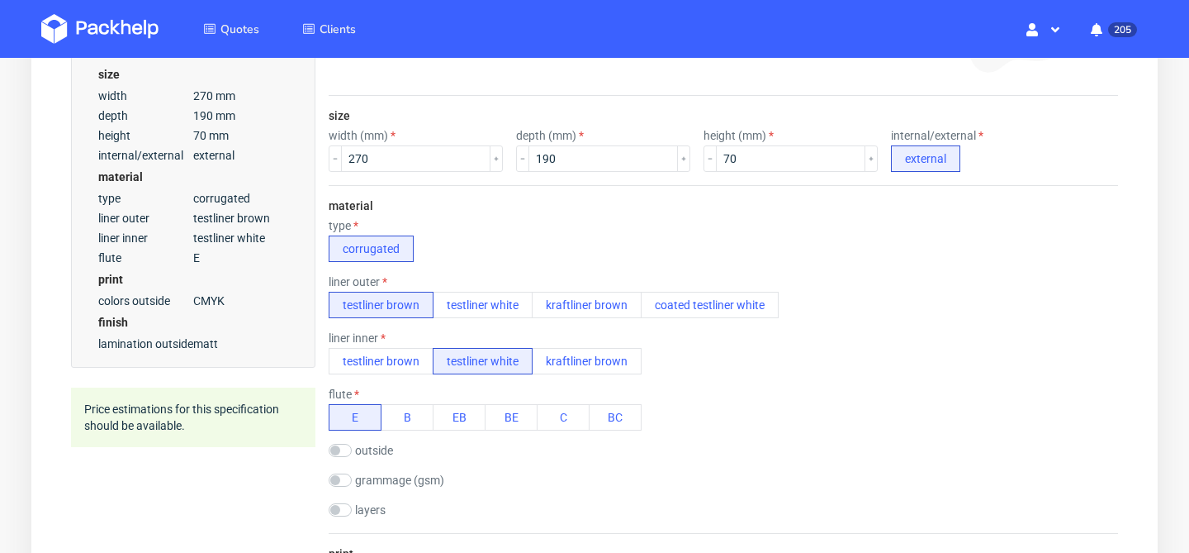
scroll to position [396, 0]
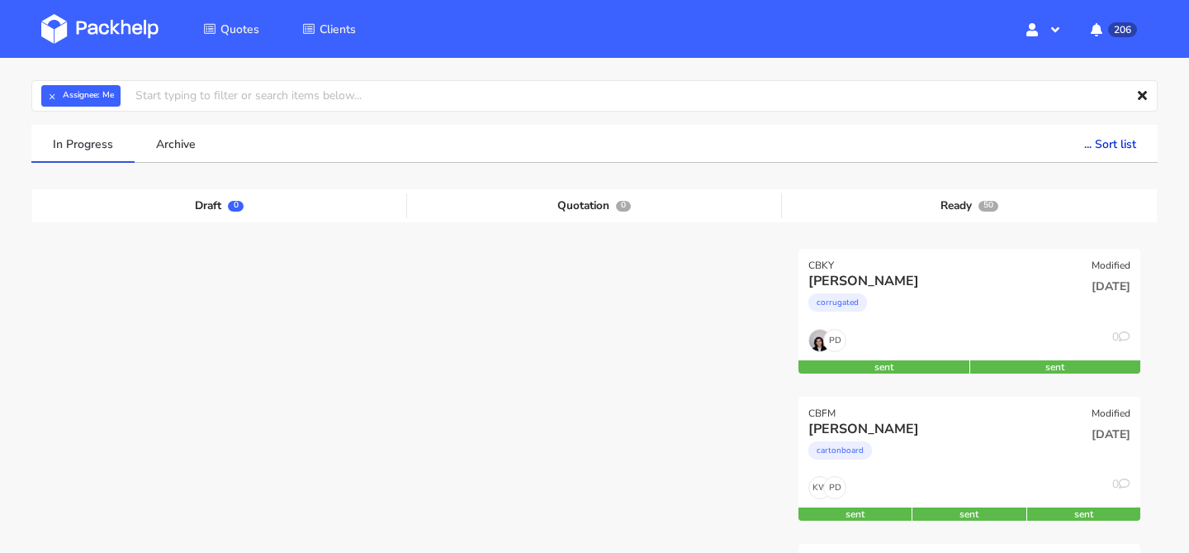
scroll to position [87, 0]
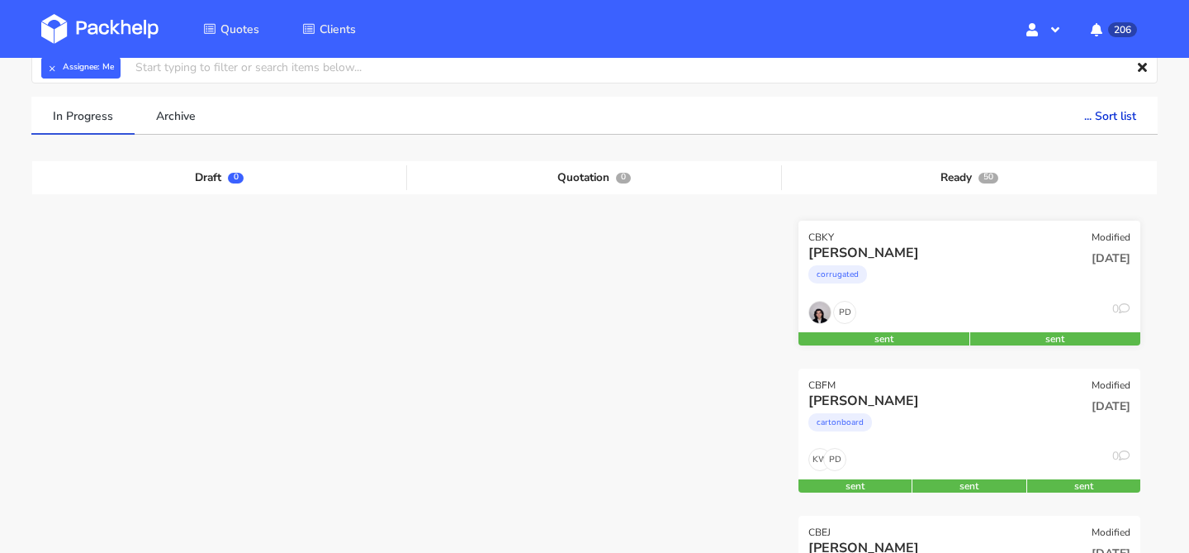
click at [966, 297] on div "Madeline Goral corrugated" at bounding box center [912, 272] width 230 height 56
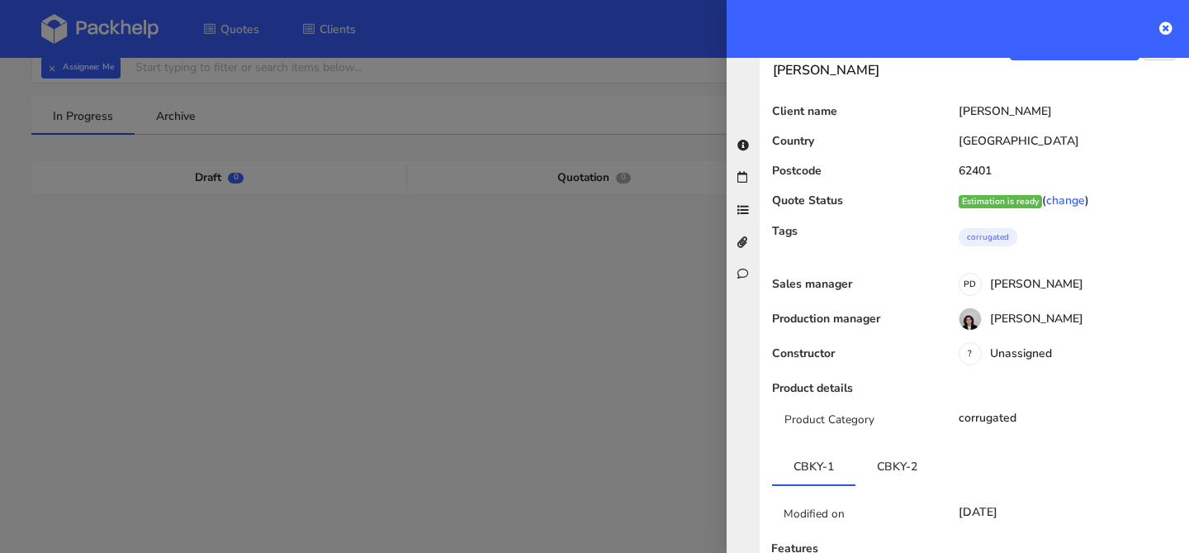
scroll to position [15, 0]
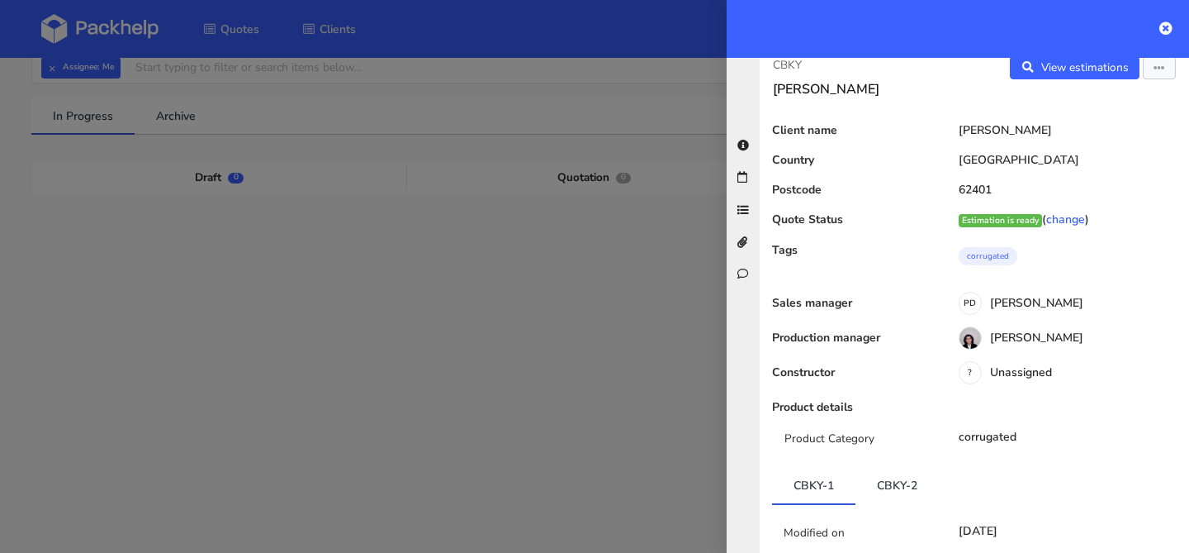
drag, startPoint x: 1011, startPoint y: 186, endPoint x: 955, endPoint y: 187, distance: 56.2
click at [955, 187] on div "62401" at bounding box center [1064, 189] width 250 height 13
copy div "62401"
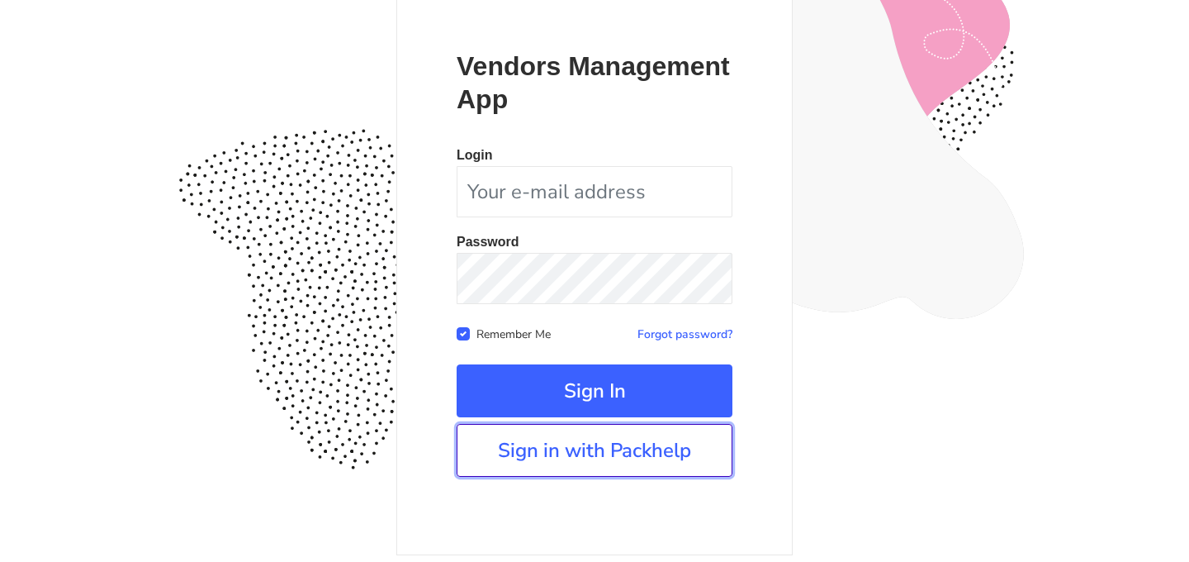
click at [601, 458] on link "Sign in with Packhelp" at bounding box center [595, 450] width 276 height 53
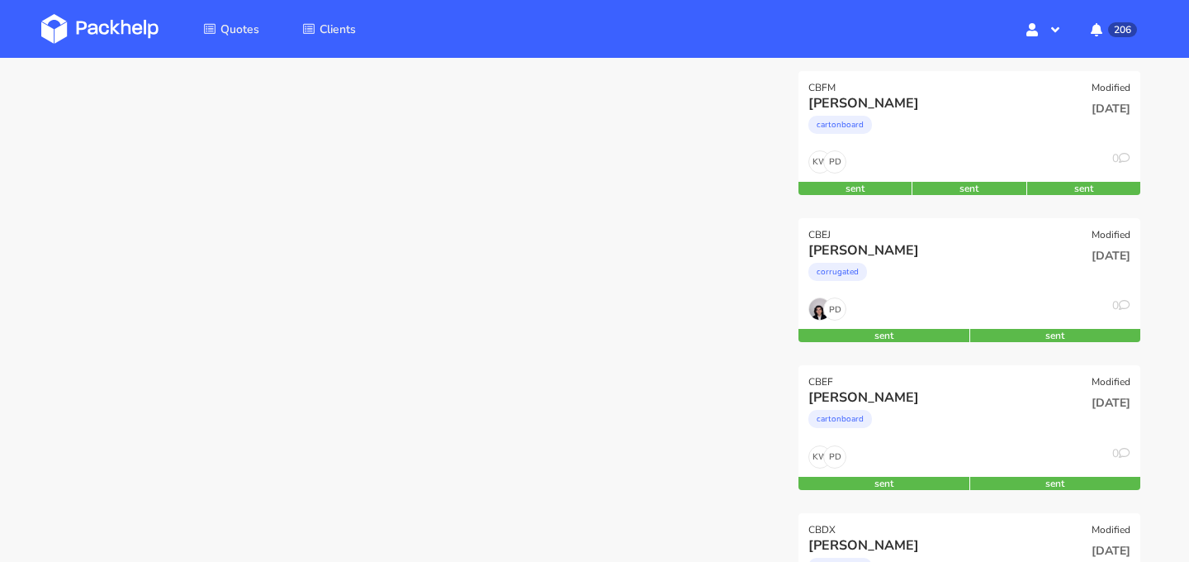
scroll to position [387, 0]
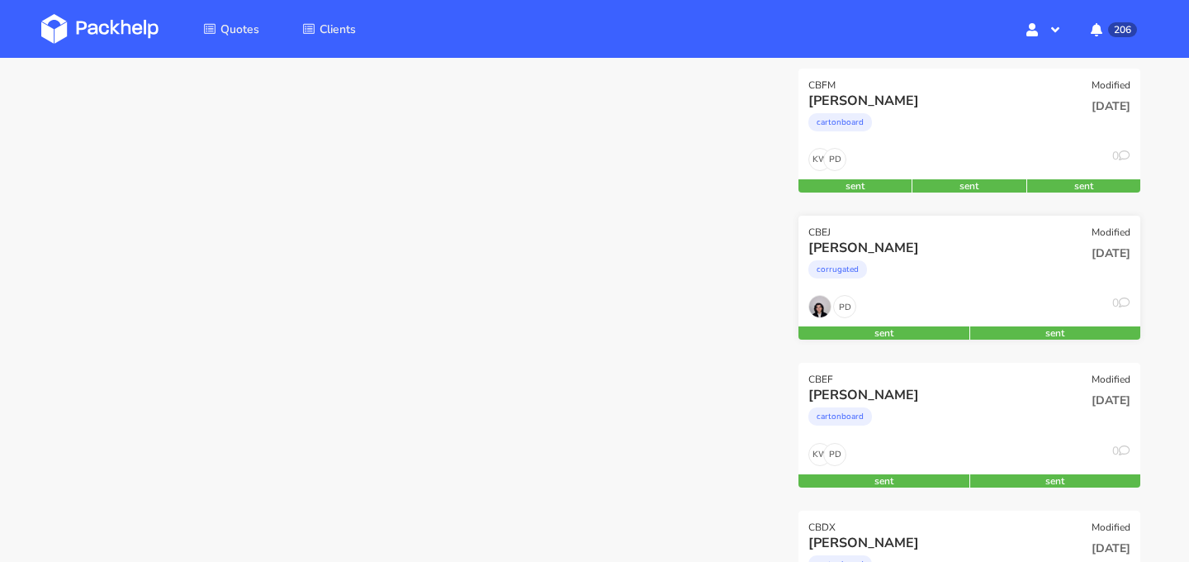
click at [965, 287] on div "corrugated" at bounding box center [918, 273] width 219 height 33
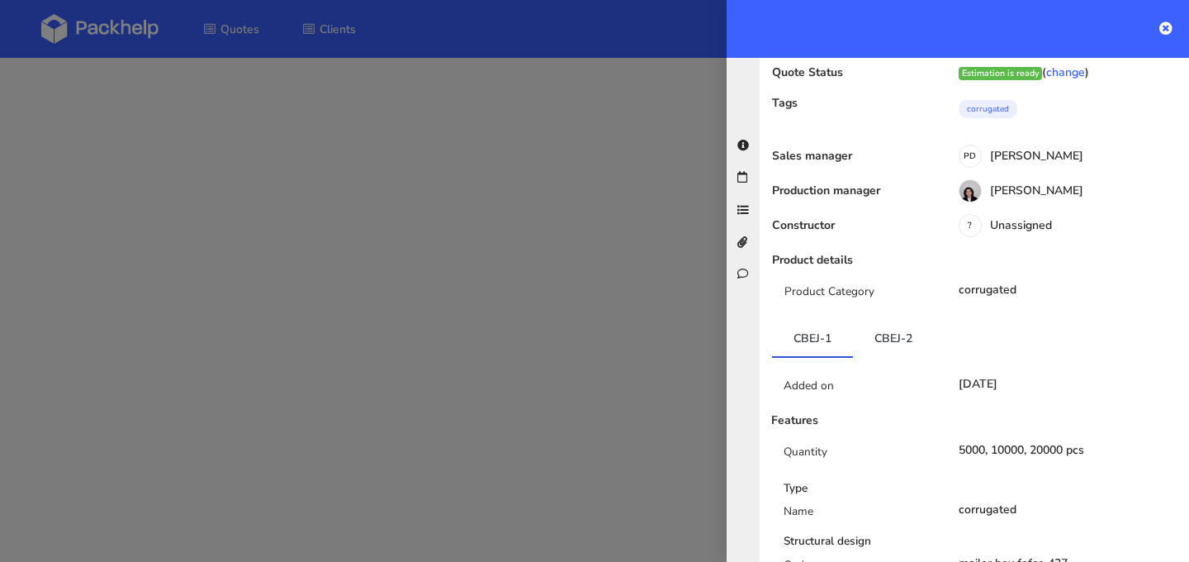
scroll to position [169, 0]
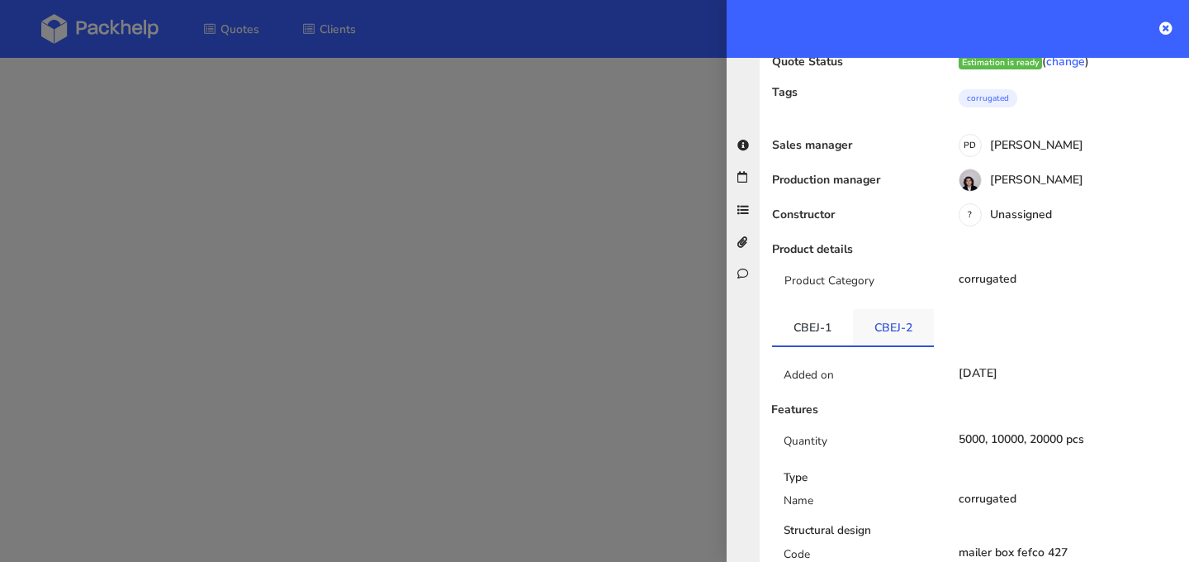
click at [892, 316] on link "CBEJ-2" at bounding box center [893, 327] width 81 height 36
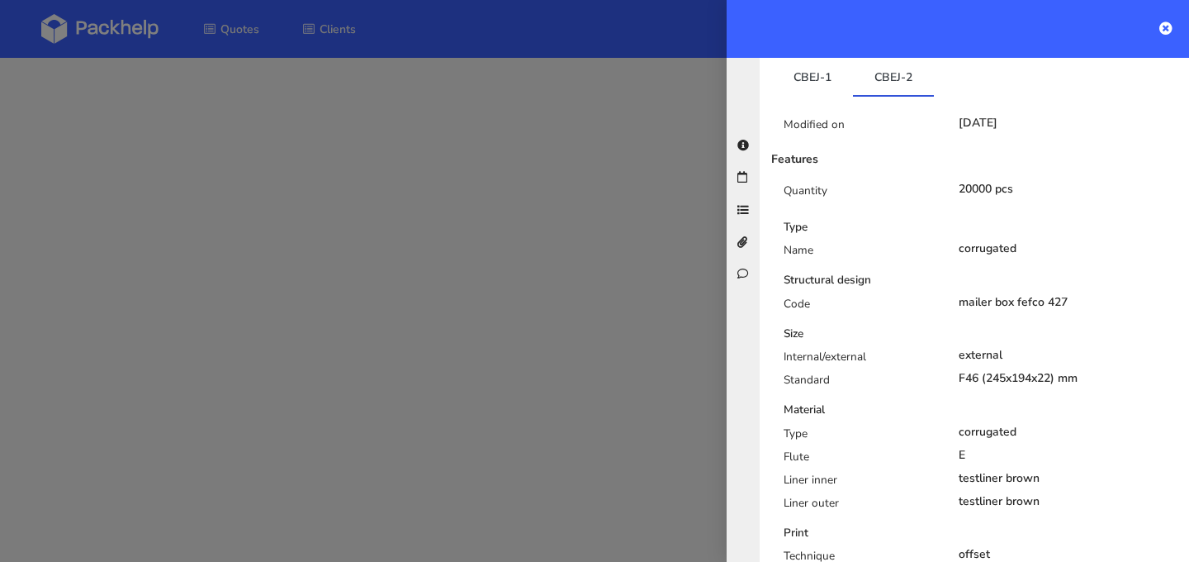
scroll to position [0, 0]
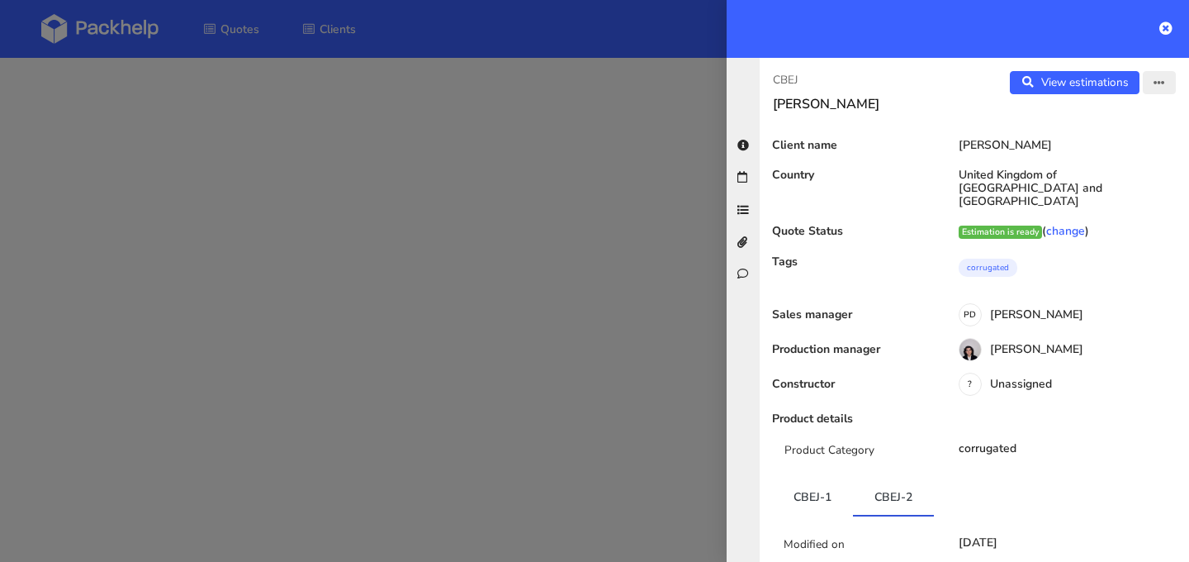
click at [1163, 78] on icon "button" at bounding box center [1160, 84] width 12 height 12
click at [1123, 150] on link "Edit quote" at bounding box center [1105, 147] width 145 height 27
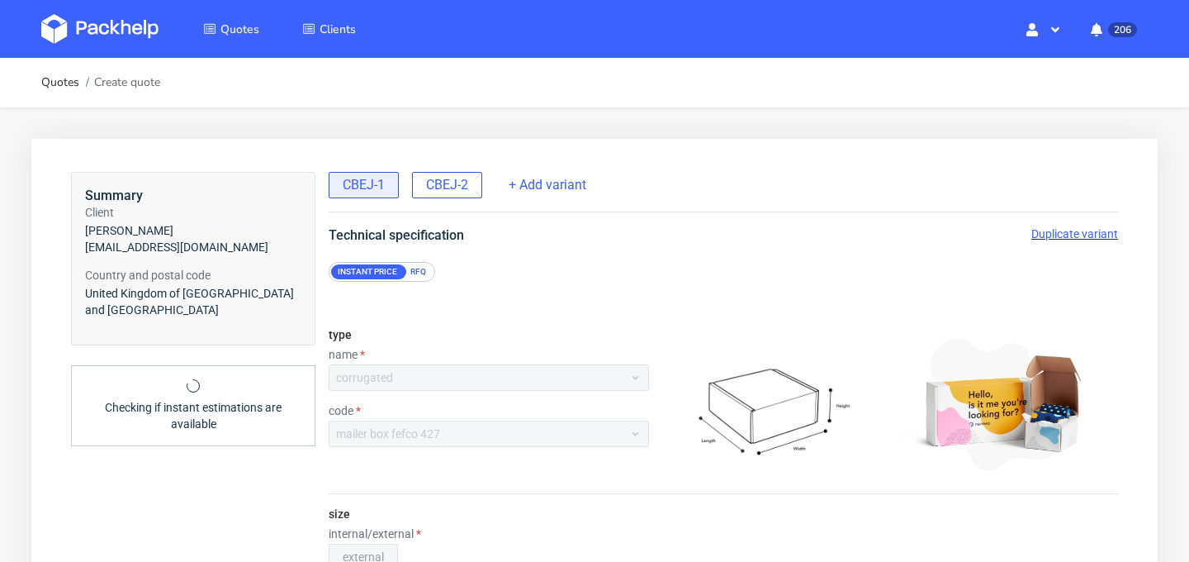
click at [443, 195] on div "CBEJ-2" at bounding box center [447, 185] width 70 height 26
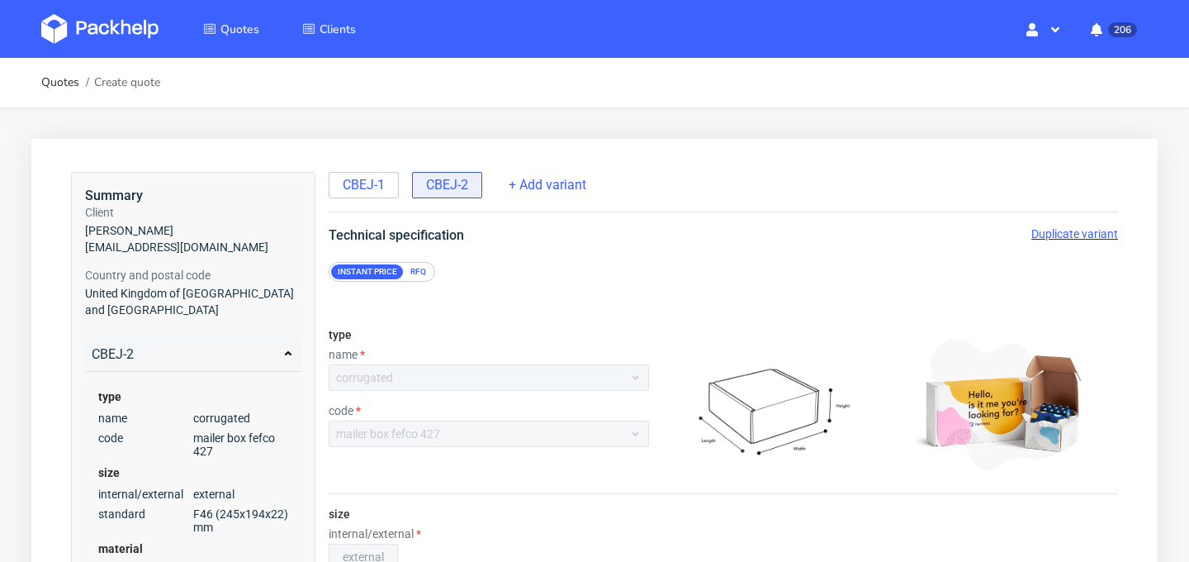
click at [129, 26] on img at bounding box center [99, 29] width 117 height 30
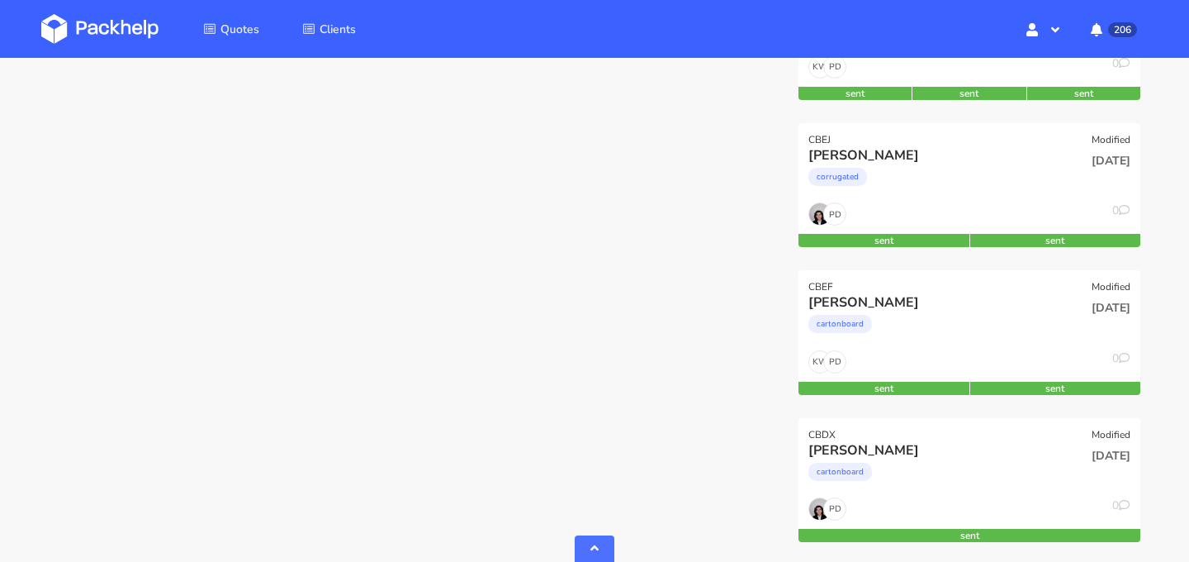
scroll to position [481, 0]
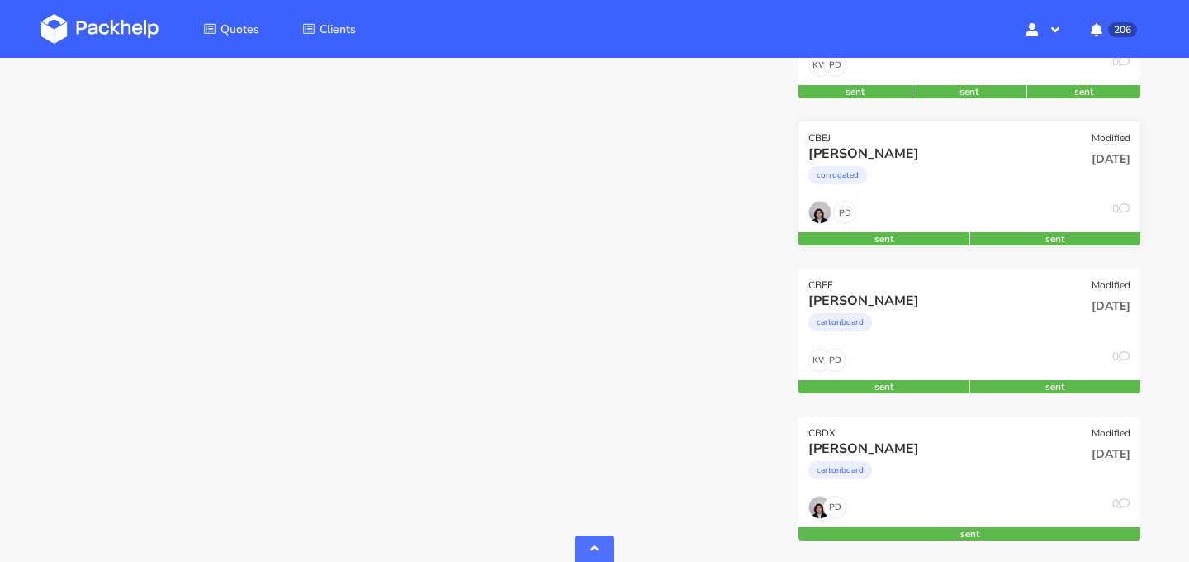
click at [961, 201] on div "PD 0" at bounding box center [970, 216] width 342 height 31
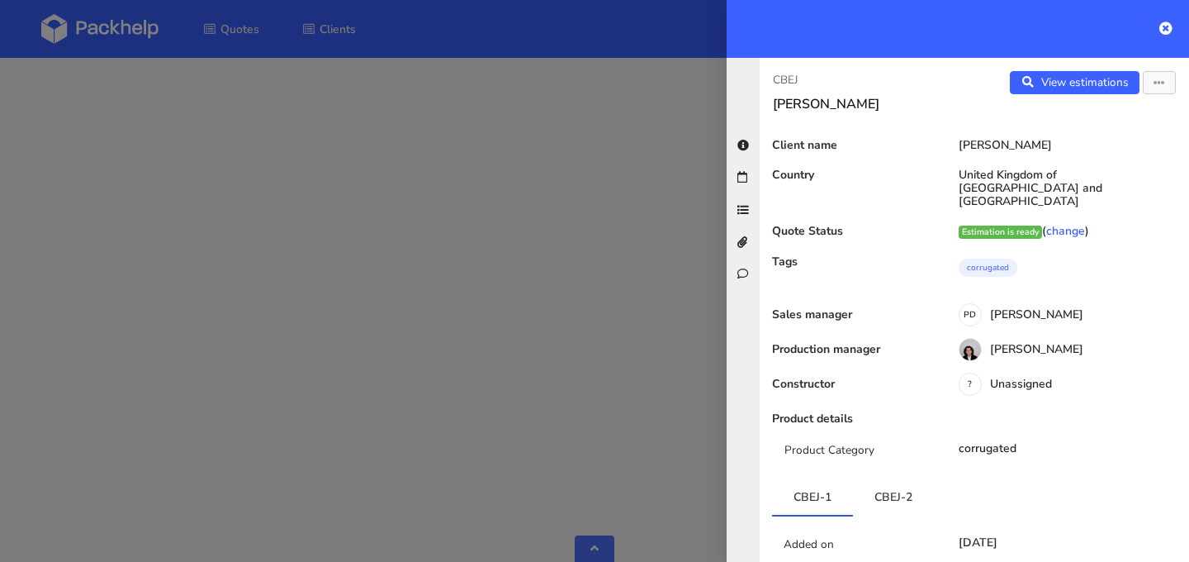
scroll to position [191, 0]
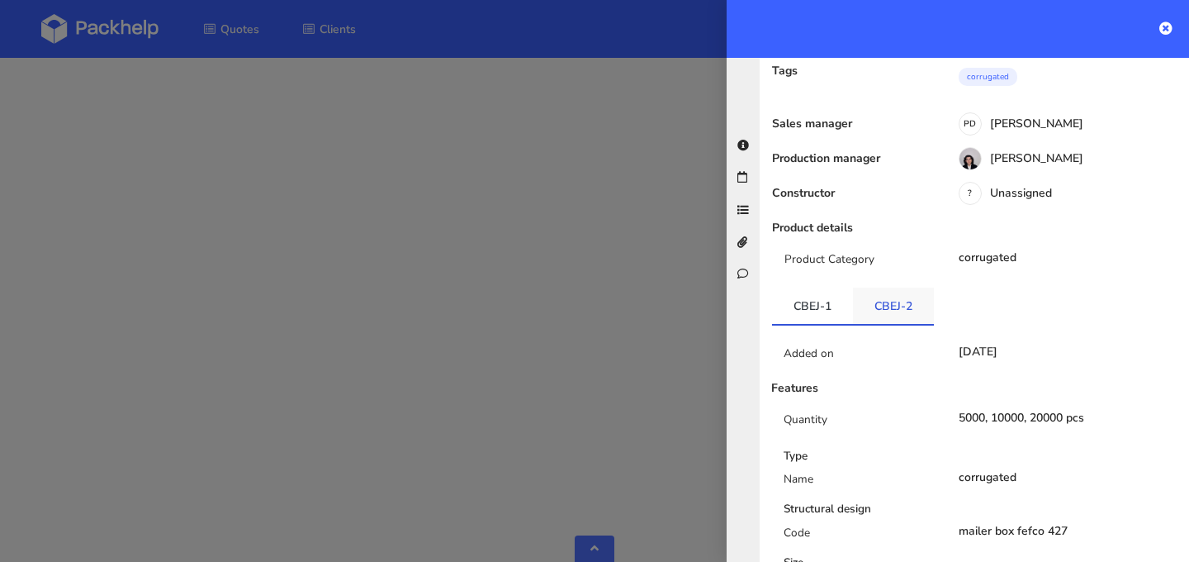
click at [898, 301] on link "CBEJ-2" at bounding box center [893, 305] width 81 height 36
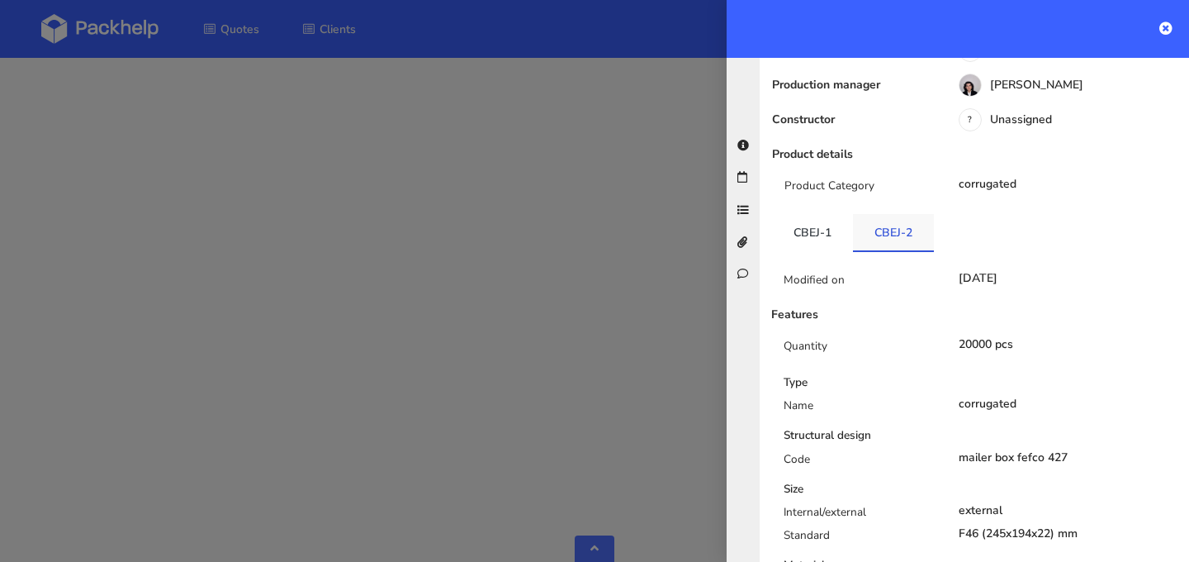
scroll to position [0, 0]
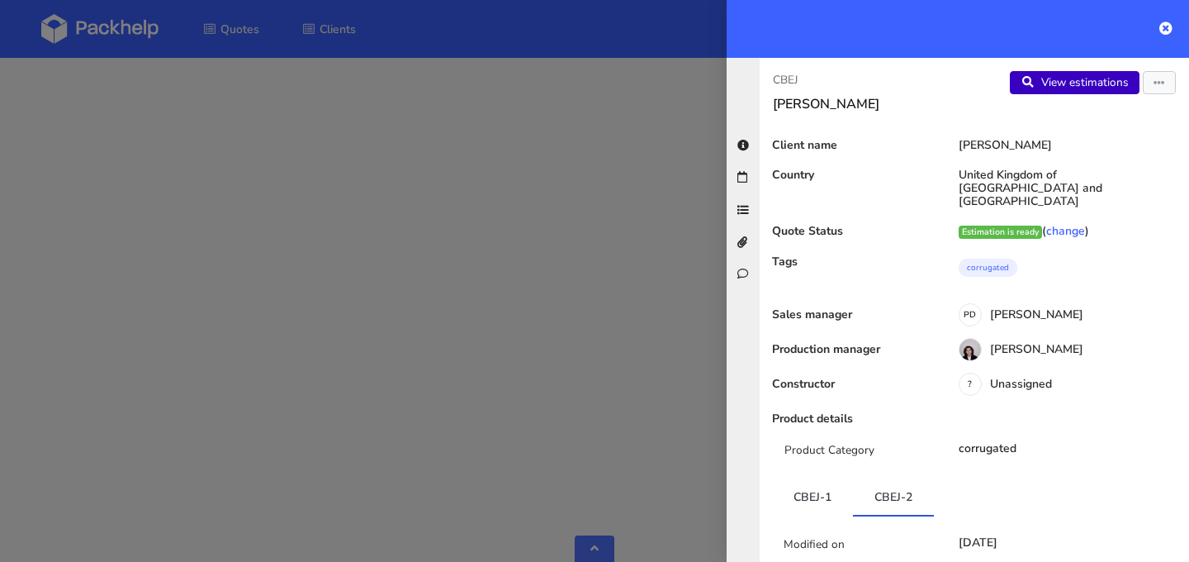
click at [1067, 88] on link "View estimations" at bounding box center [1075, 82] width 130 height 23
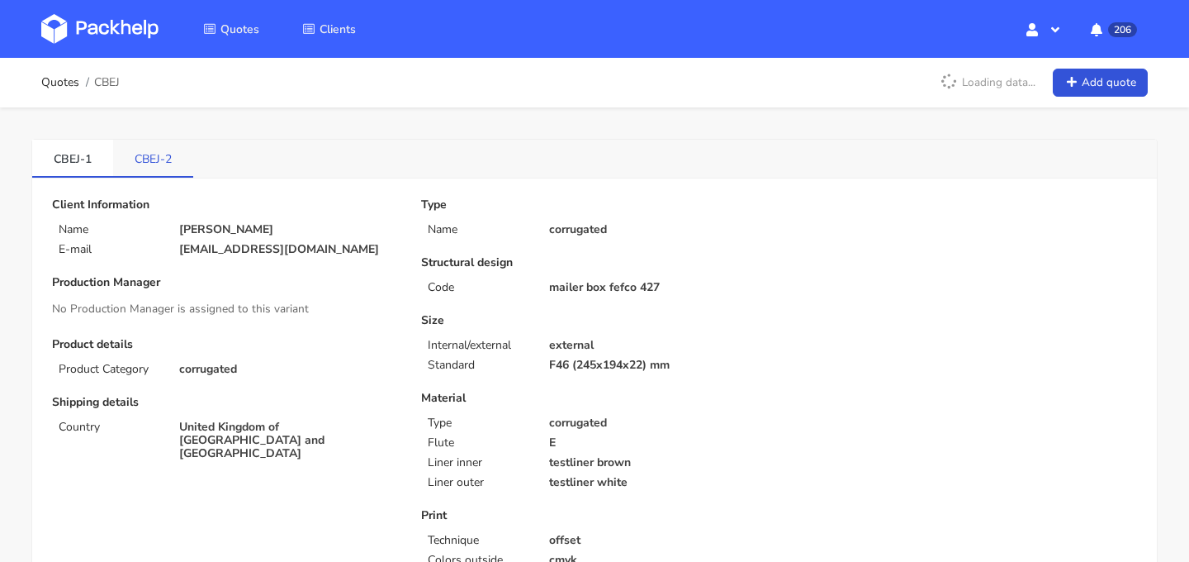
click at [164, 164] on link "CBEJ-2" at bounding box center [153, 158] width 80 height 36
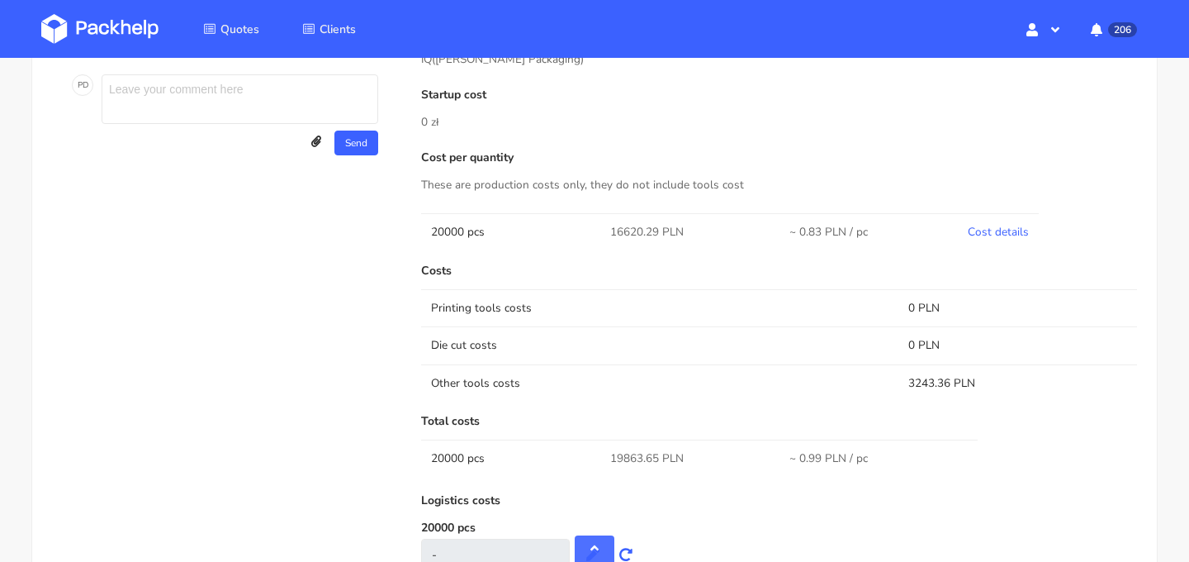
scroll to position [773, 0]
click at [1016, 229] on link "Cost details" at bounding box center [998, 231] width 61 height 16
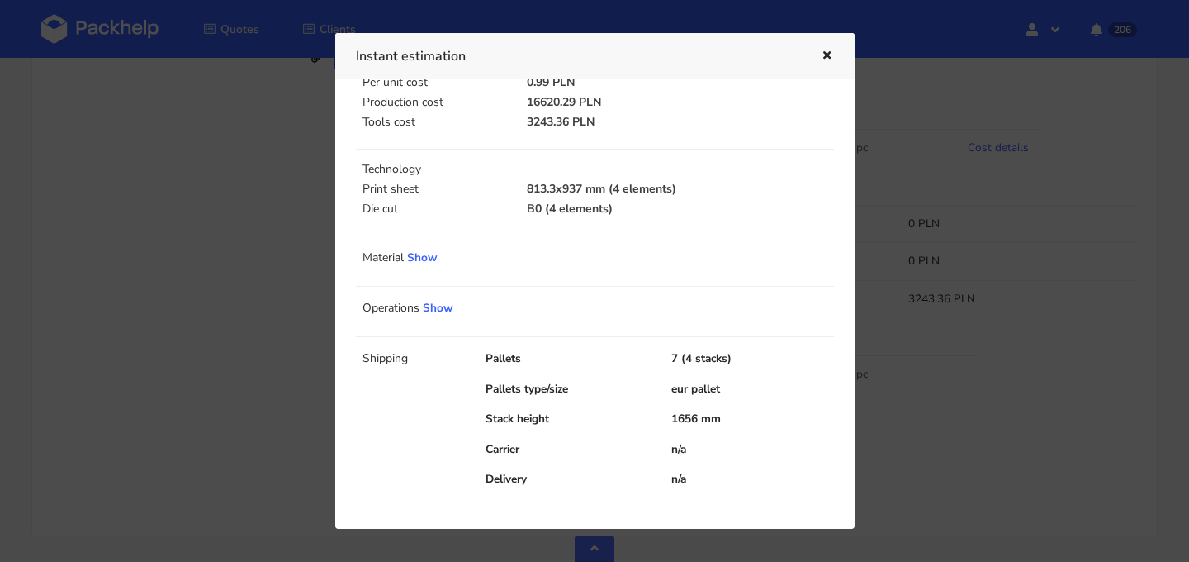
scroll to position [857, 0]
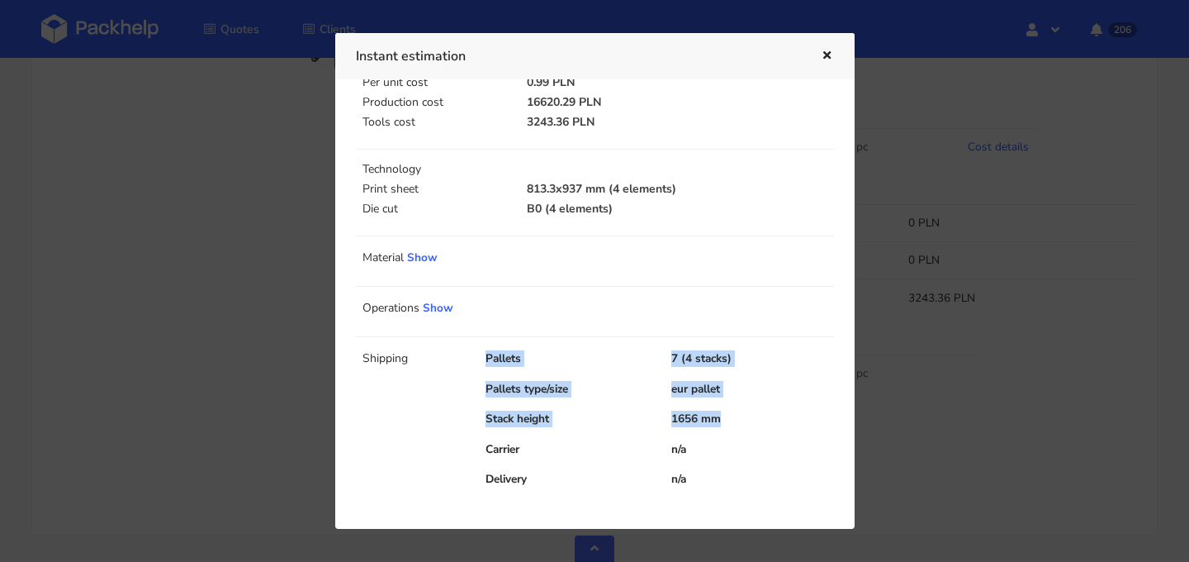
drag, startPoint x: 730, startPoint y: 420, endPoint x: 487, endPoint y: 349, distance: 253.3
click at [487, 349] on div "Shipping Pallets 7 (4 stacks) Pallets type/size eur pallet Stack height 1656 mm…" at bounding box center [595, 418] width 478 height 164
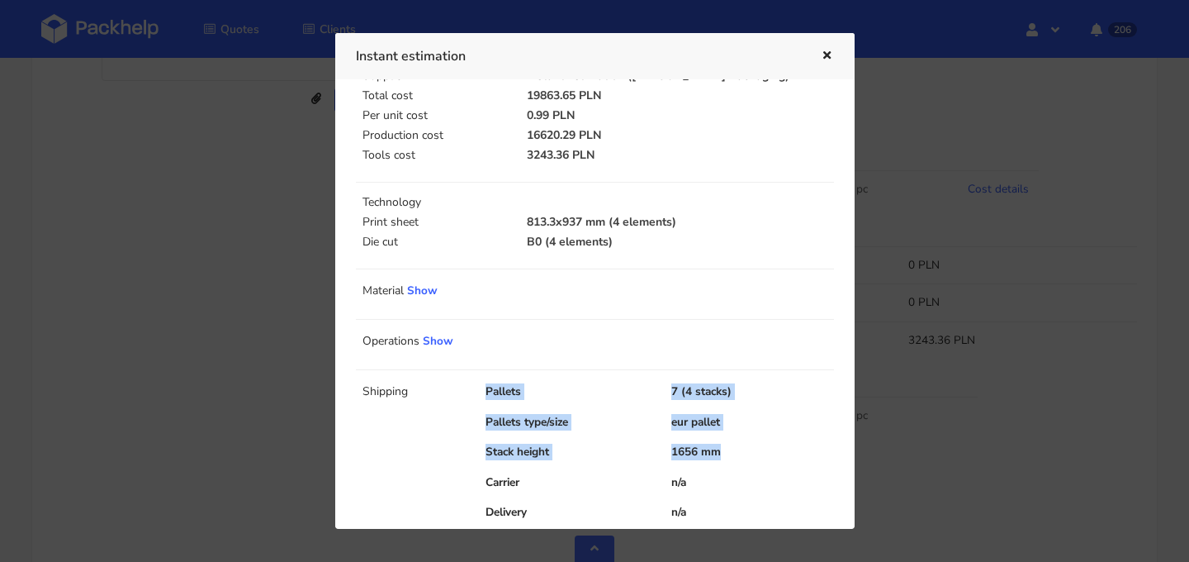
scroll to position [0, 0]
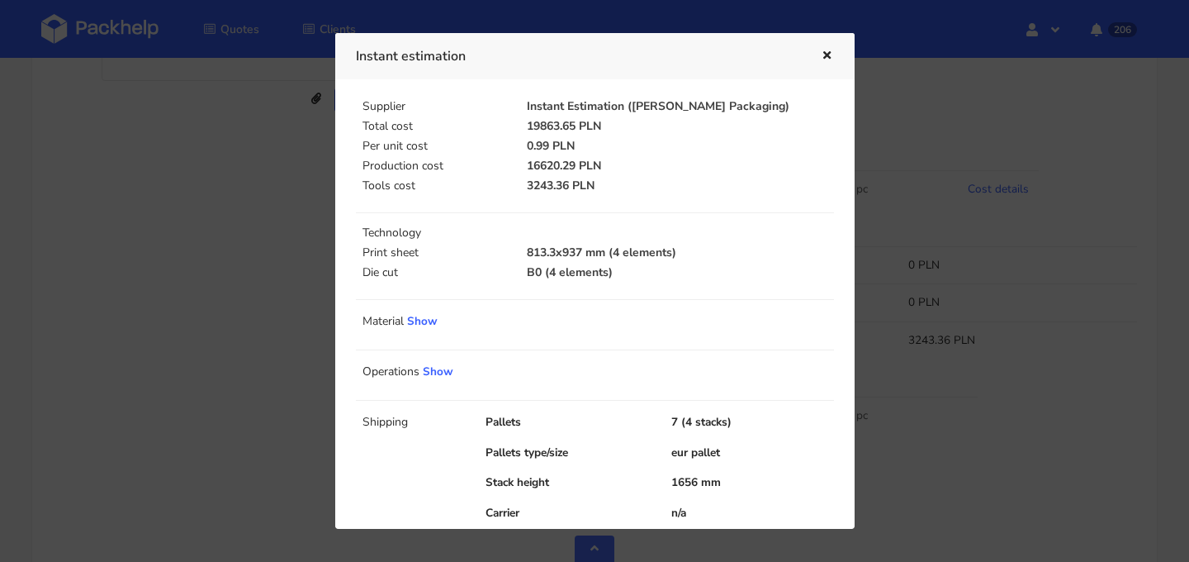
click at [164, 189] on div at bounding box center [594, 281] width 1189 height 562
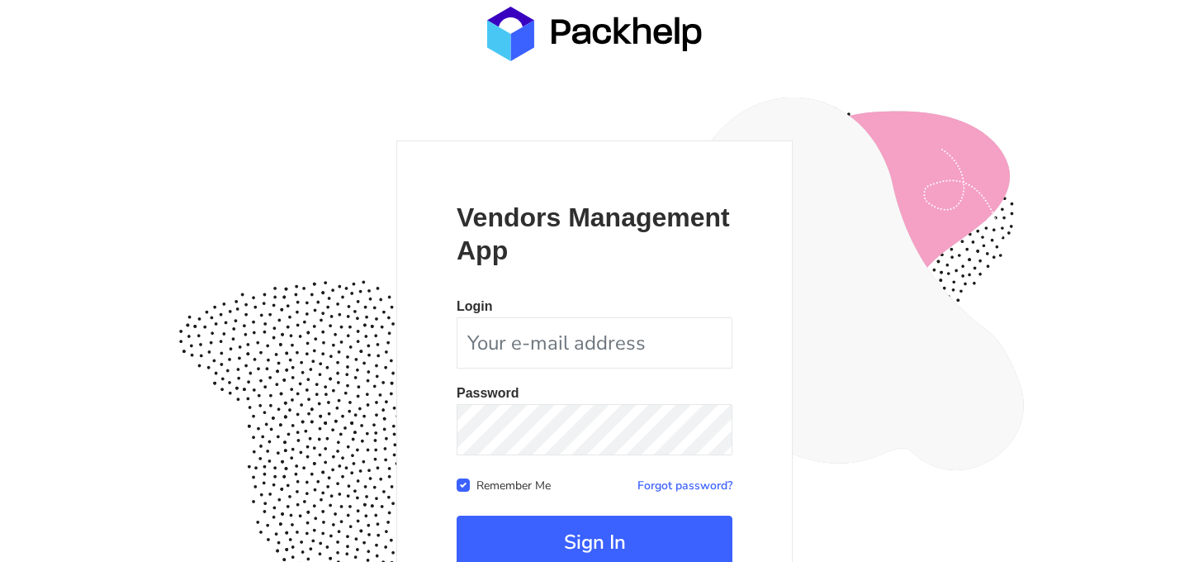
scroll to position [151, 0]
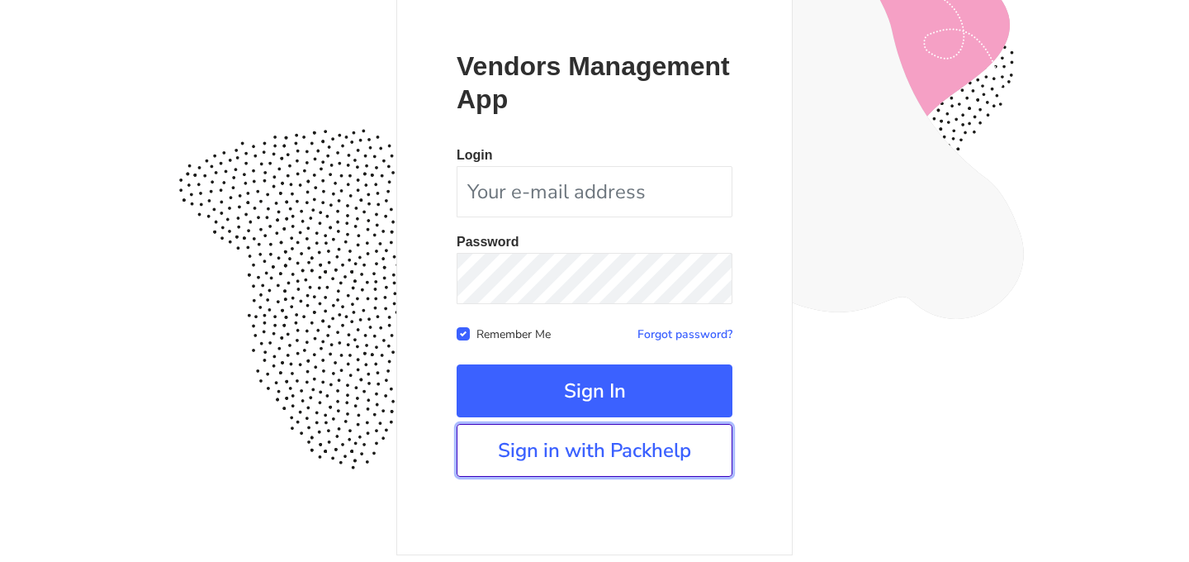
click at [608, 463] on link "Sign in with Packhelp" at bounding box center [595, 450] width 276 height 53
